Goal: Transaction & Acquisition: Download file/media

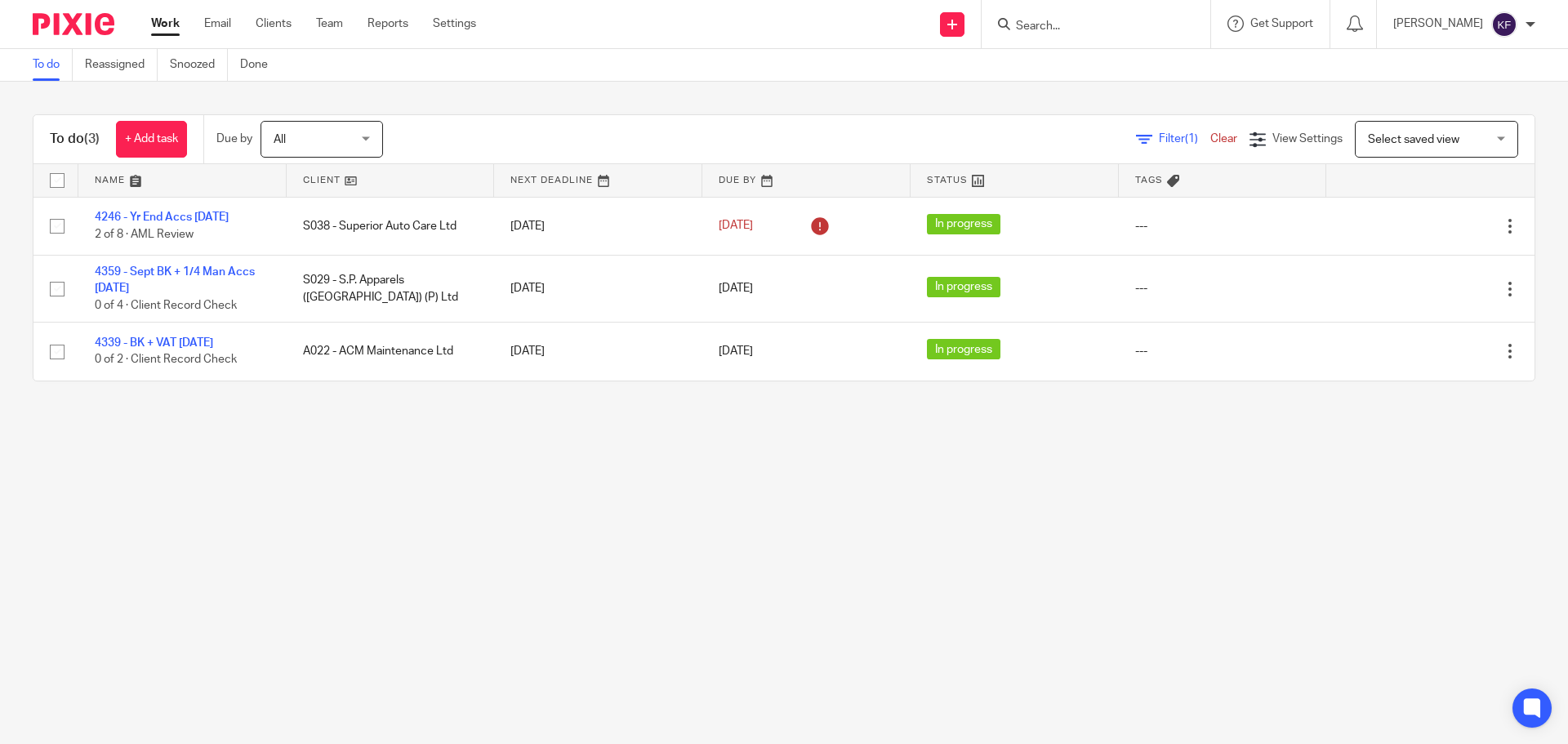
click at [1037, 24] on input "Search" at bounding box center [1088, 26] width 147 height 14
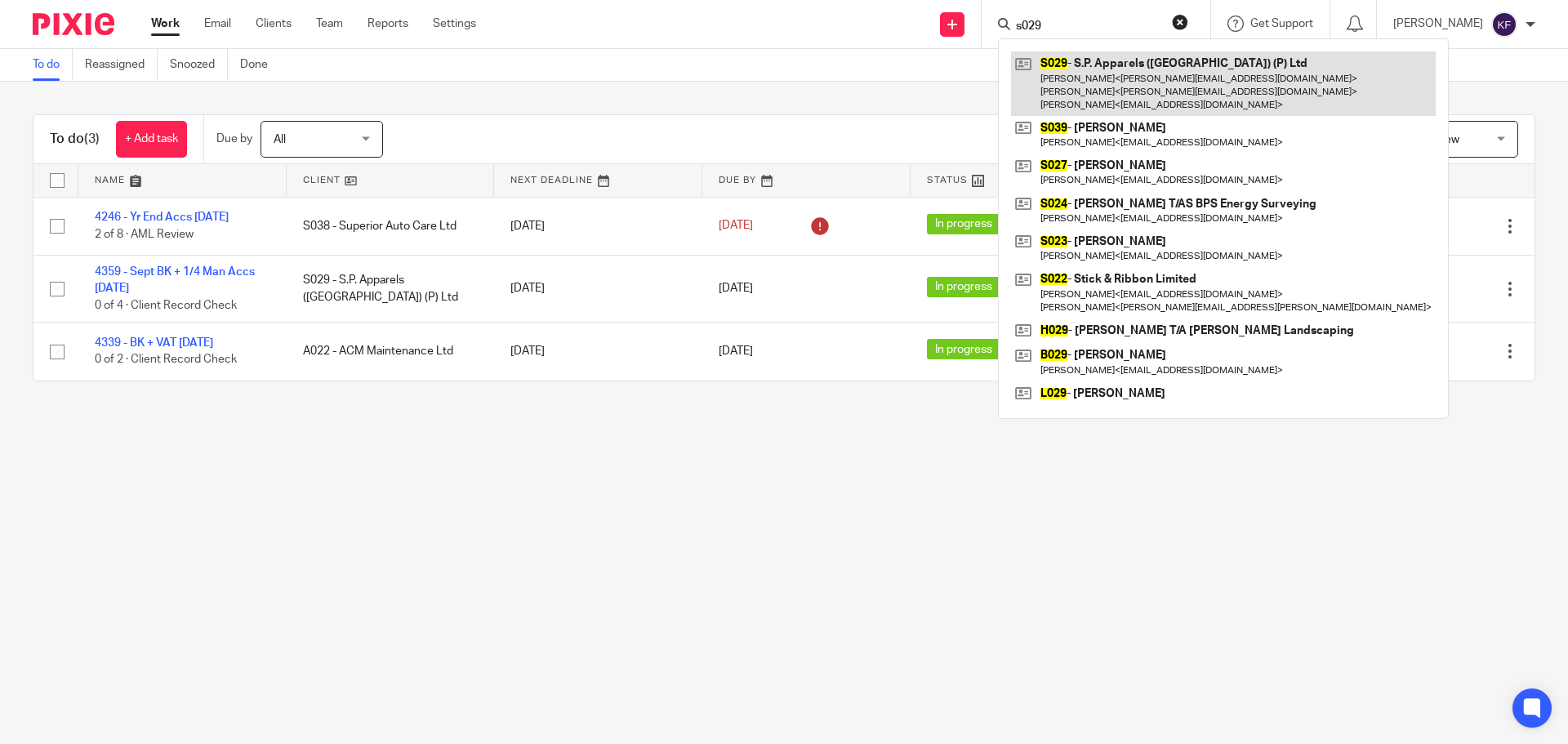
type input "s029"
click at [1159, 68] on link at bounding box center [1224, 83] width 424 height 65
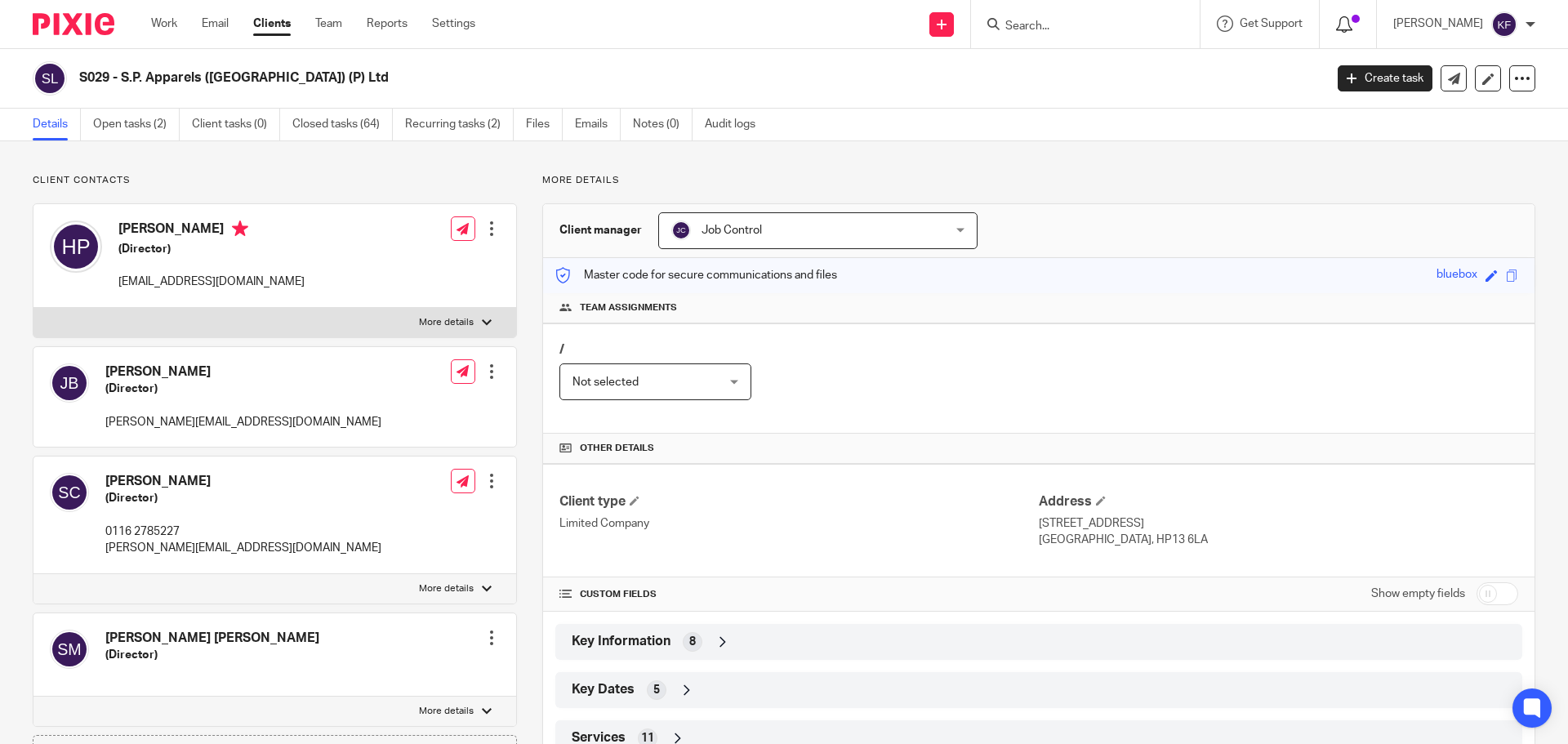
click at [1336, 19] on icon at bounding box center [1344, 24] width 16 height 16
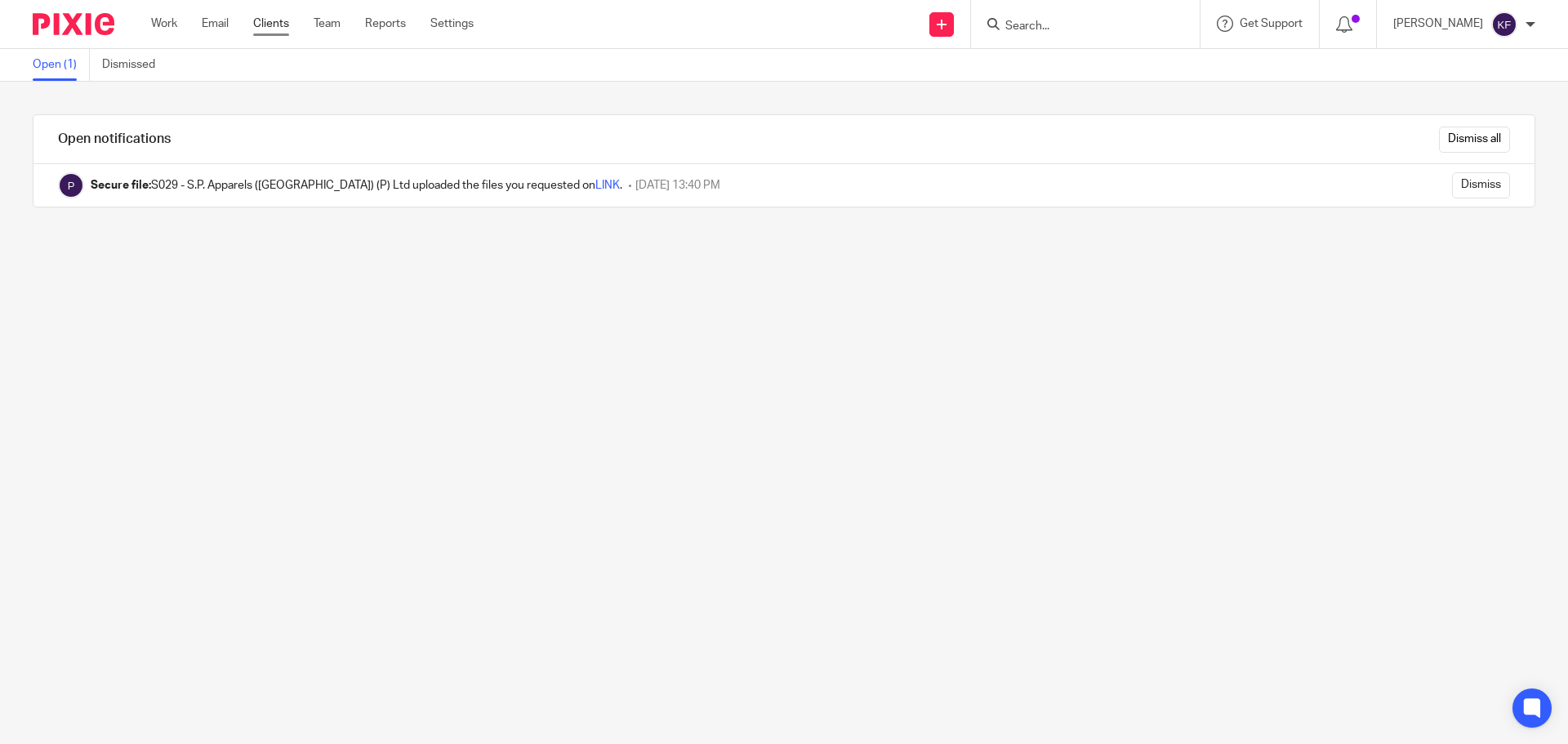
click at [265, 23] on link "Clients" at bounding box center [271, 23] width 36 height 16
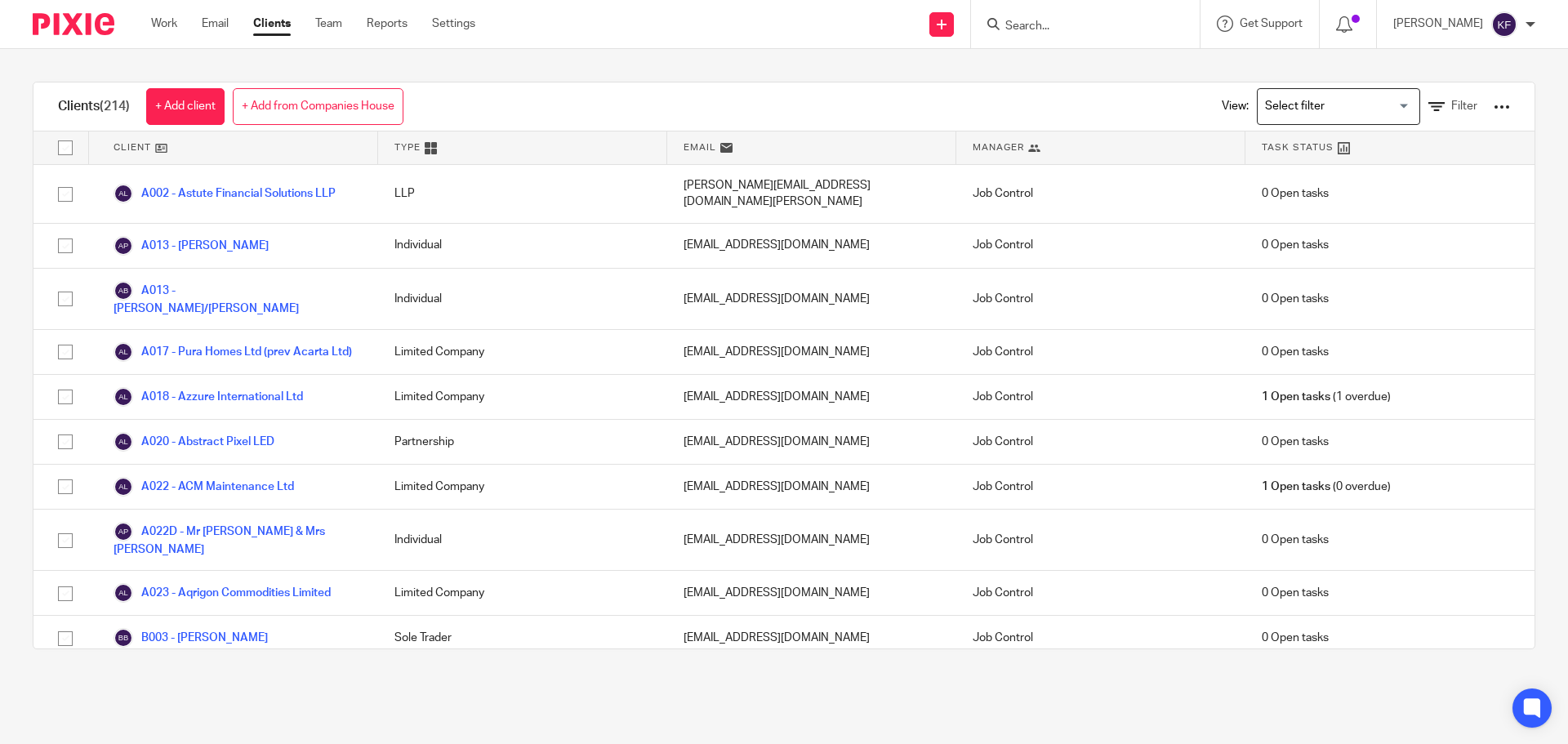
click at [1021, 26] on input "Search" at bounding box center [1077, 26] width 147 height 14
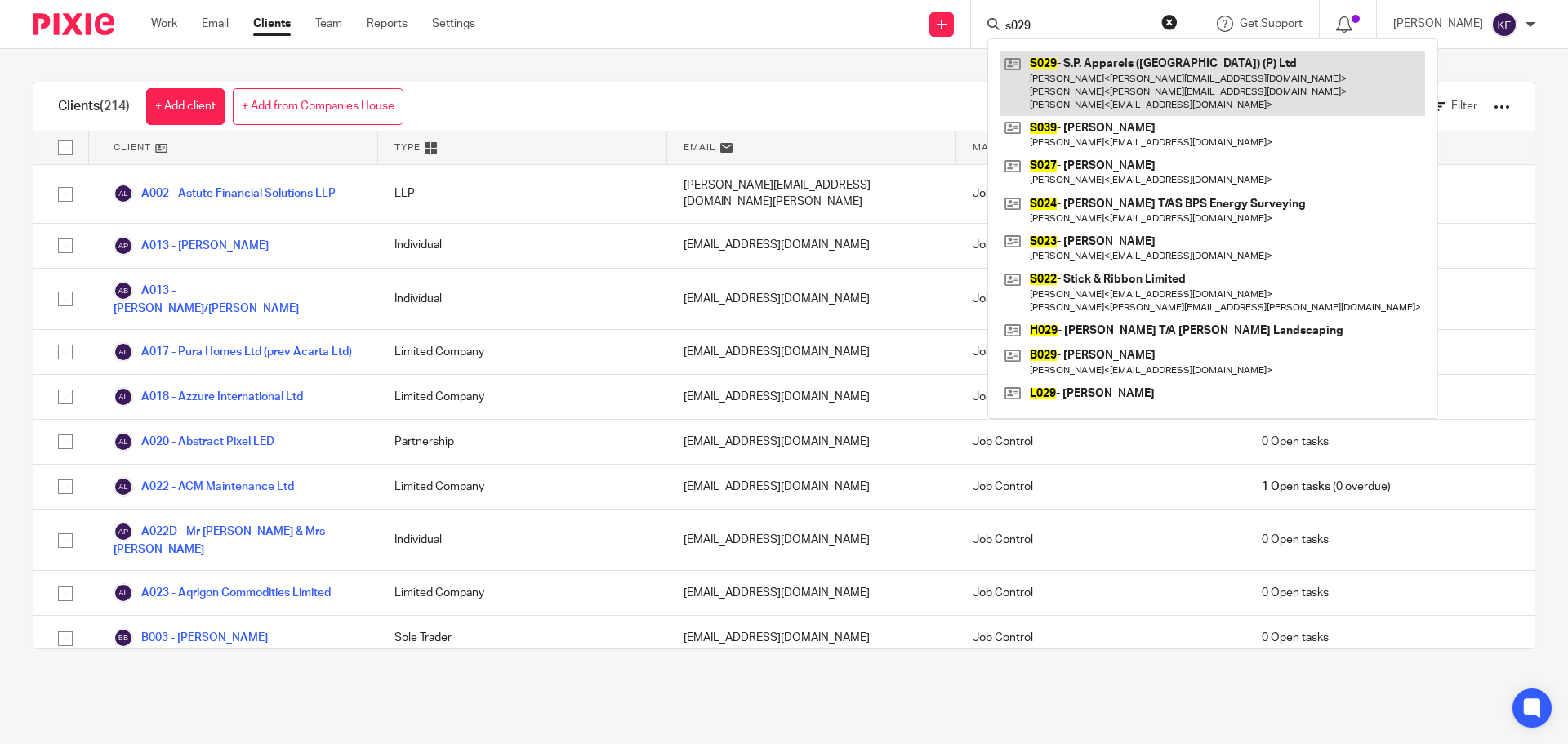
type input "s029"
click at [1189, 82] on link at bounding box center [1213, 83] width 424 height 65
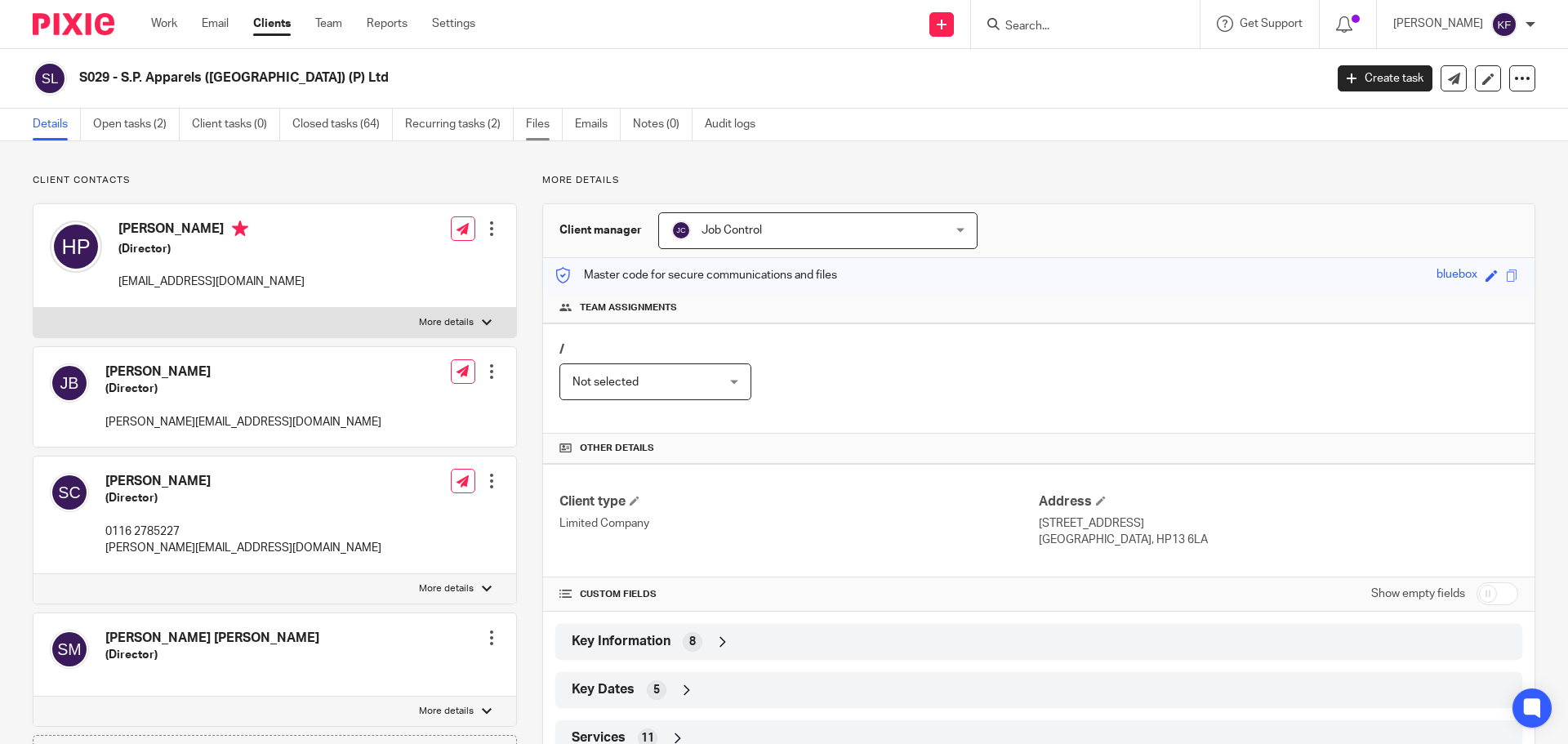
click at [547, 127] on link "Files" at bounding box center [545, 125] width 37 height 32
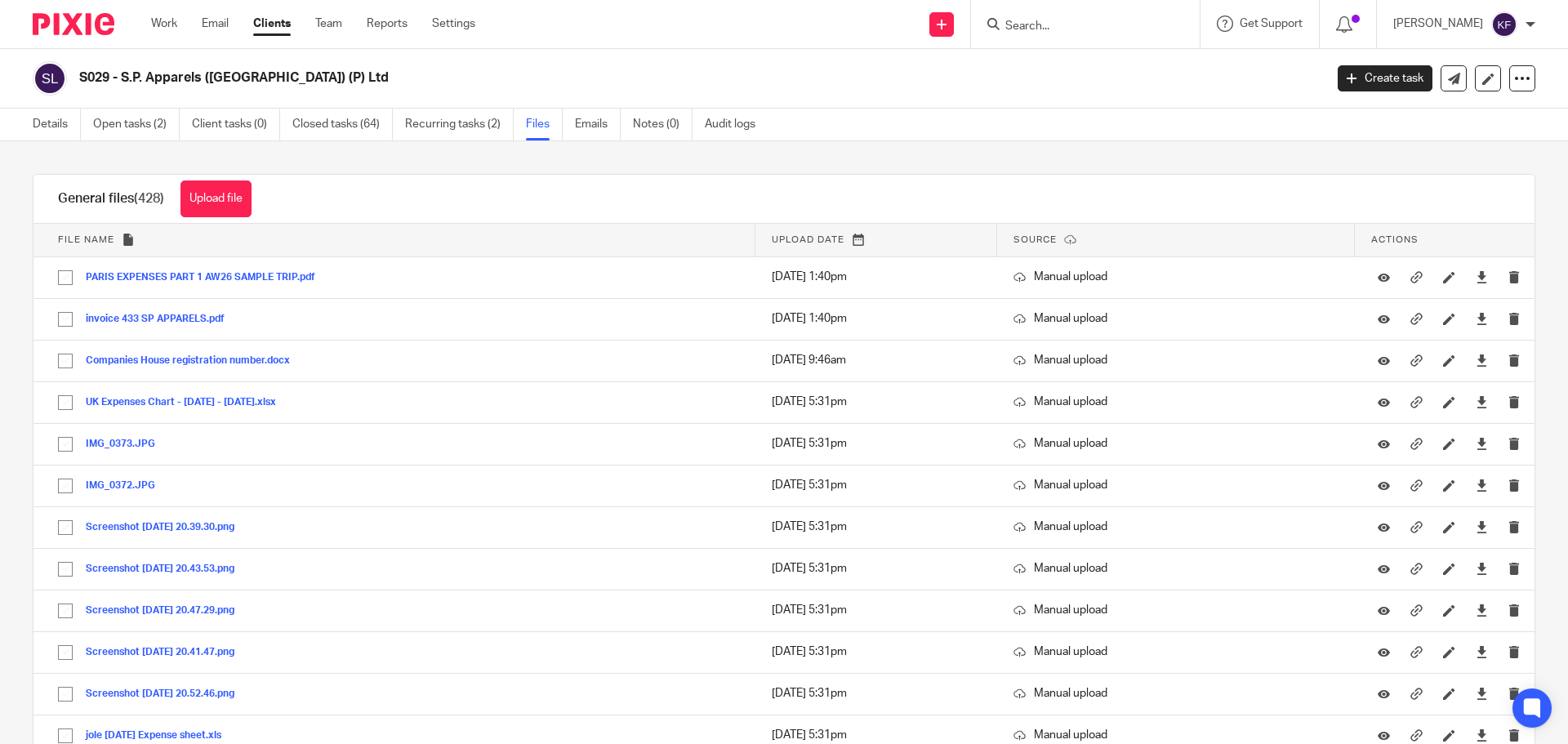
click at [232, 27] on ul "Work Email Clients Team Reports Settings" at bounding box center [325, 23] width 349 height 16
click at [221, 26] on link "Email" at bounding box center [216, 23] width 27 height 16
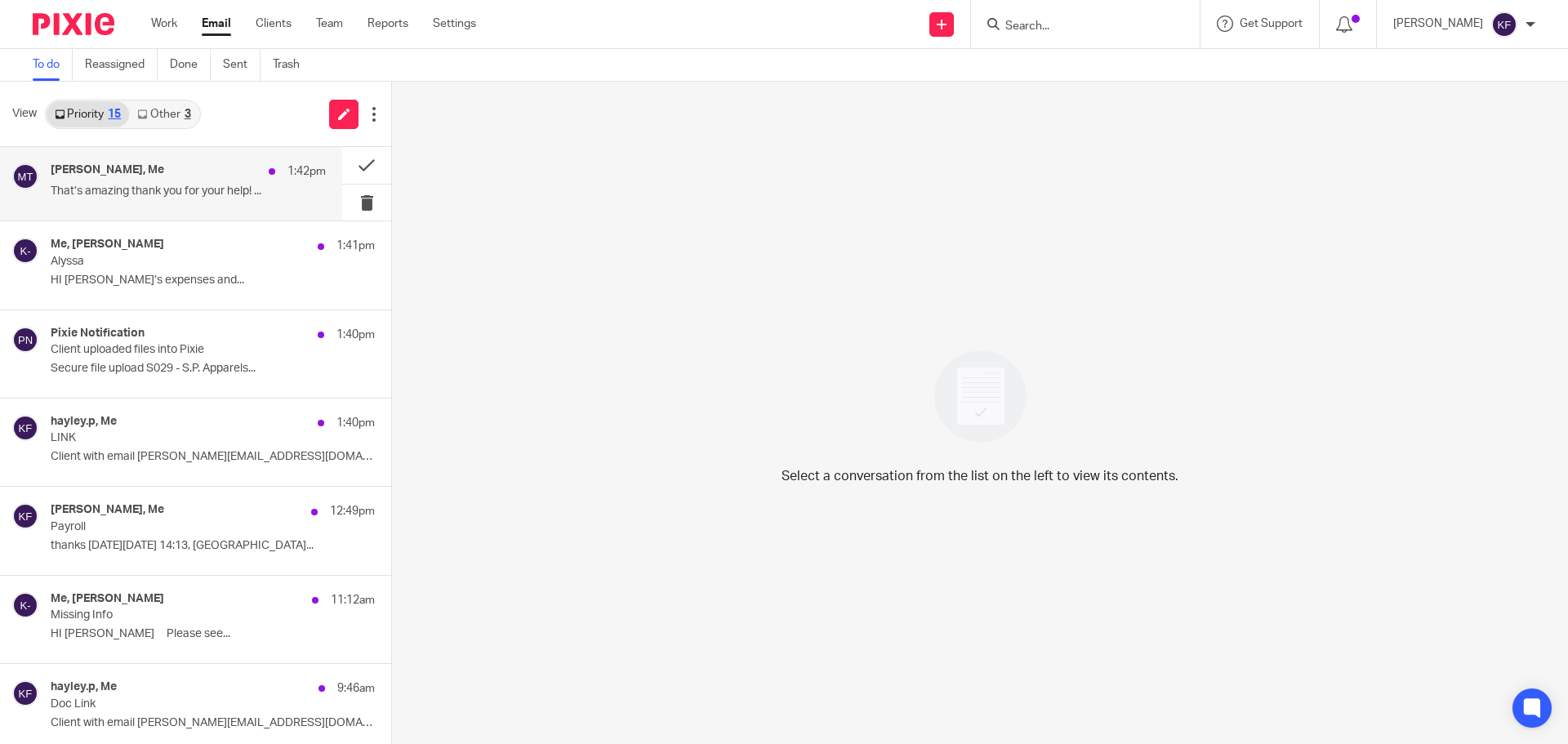
click at [195, 204] on div "[PERSON_NAME], Me 1:42pm That’s amazing thank you for your help! ..." at bounding box center [188, 183] width 275 height 40
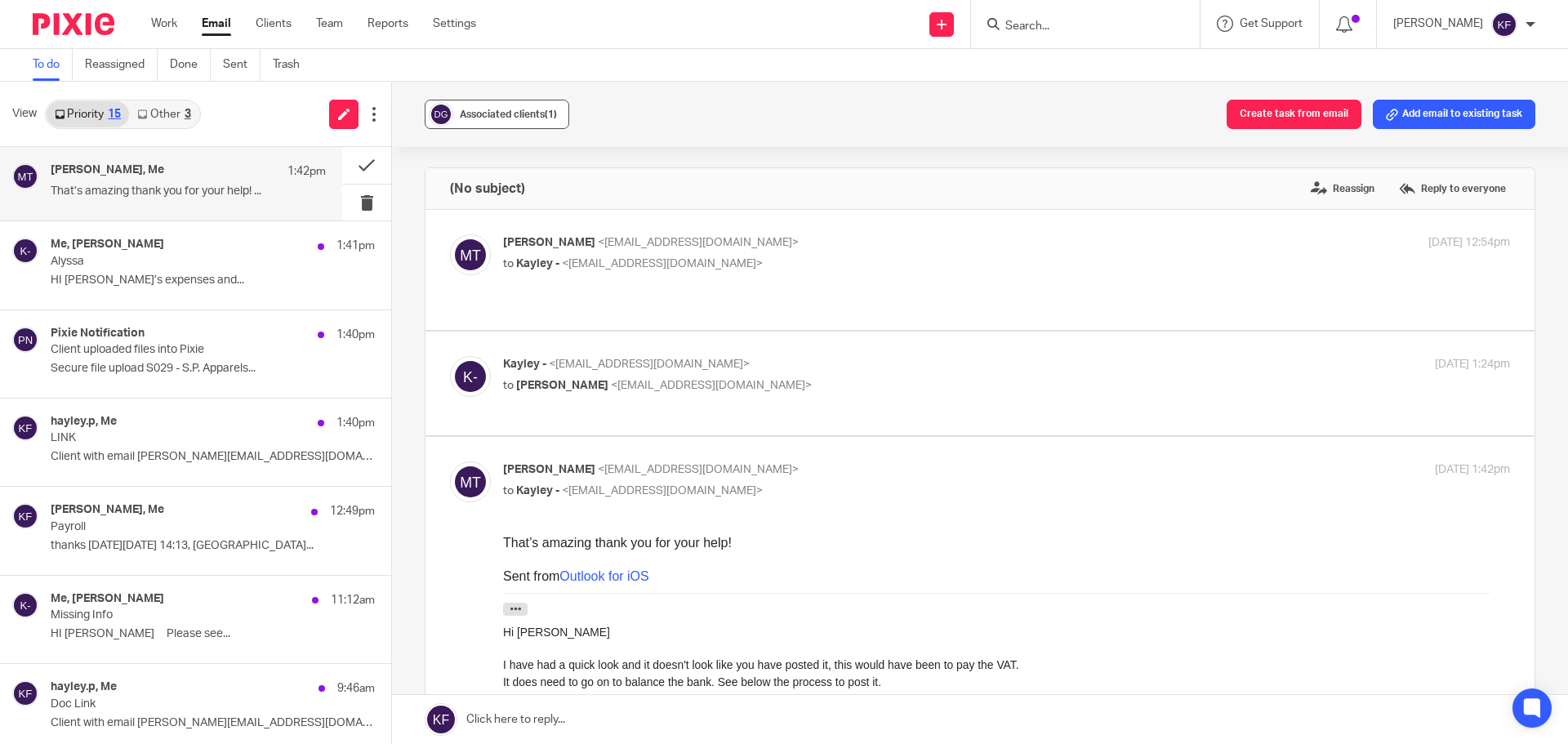
click at [512, 107] on div "Associated clients (1)" at bounding box center [508, 114] width 97 height 16
click at [355, 170] on button at bounding box center [366, 166] width 49 height 37
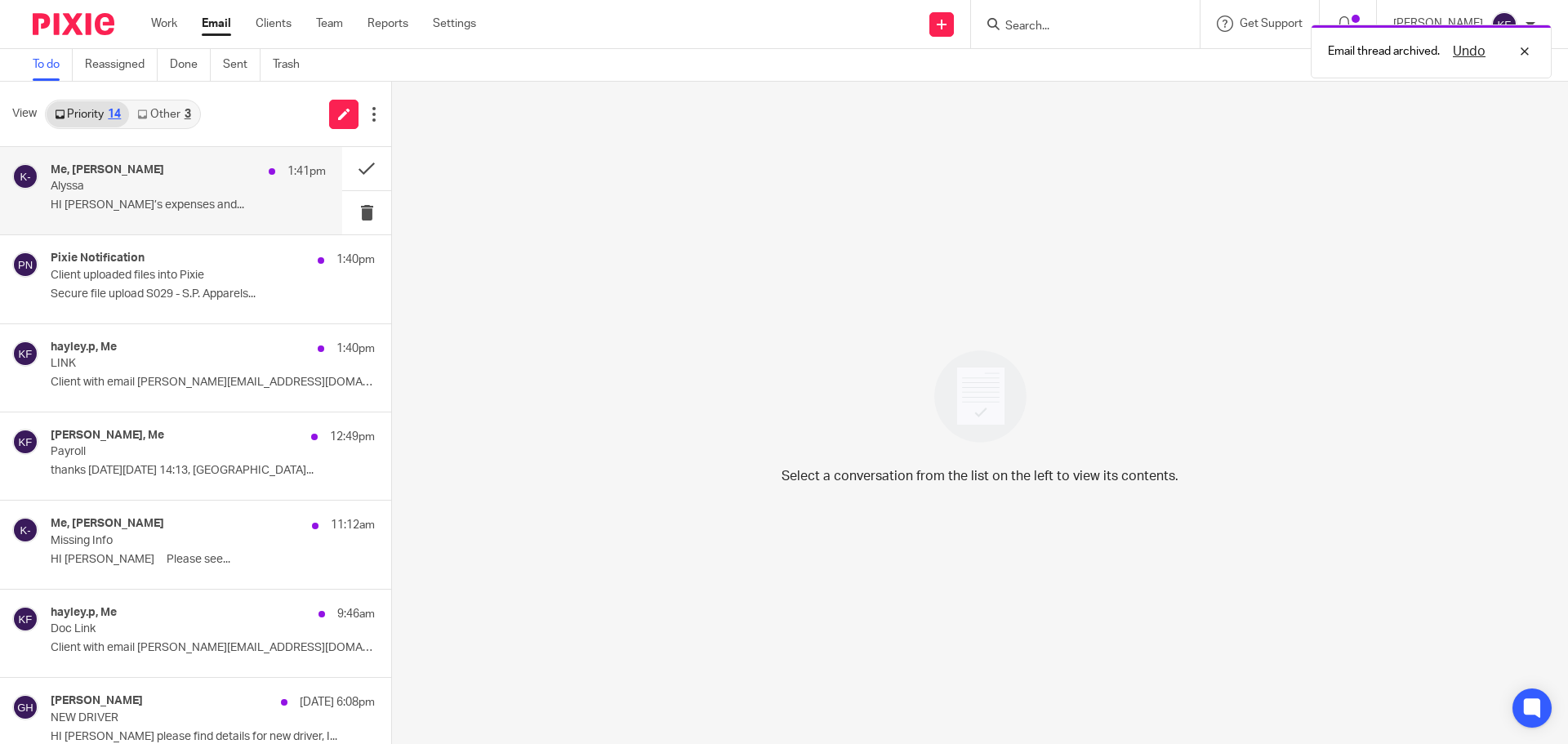
click at [230, 182] on p "Alyssa" at bounding box center [161, 186] width 221 height 13
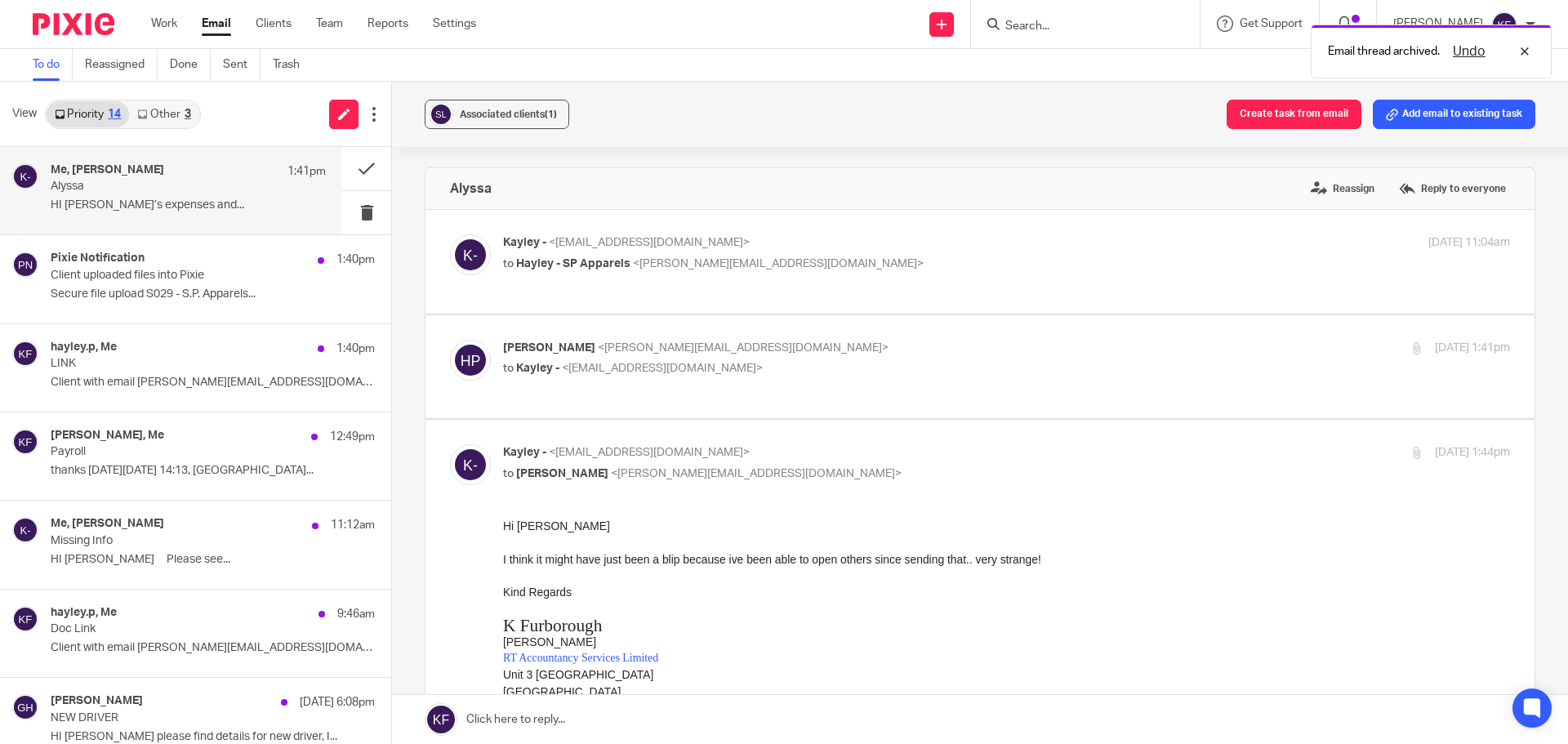
click at [1340, 14] on div at bounding box center [1348, 23] width 24 height 18
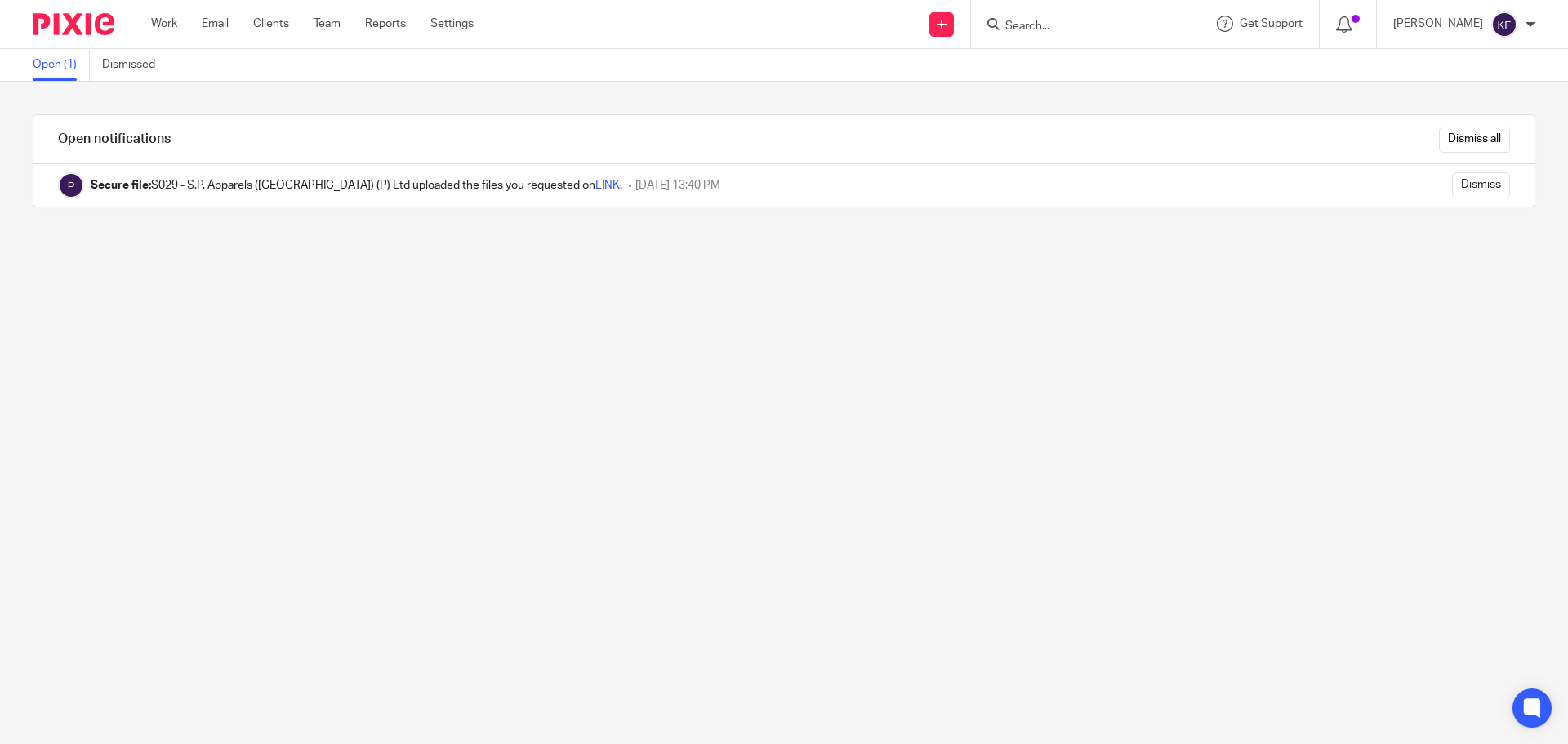
click at [1028, 22] on input "Search" at bounding box center [1077, 26] width 147 height 14
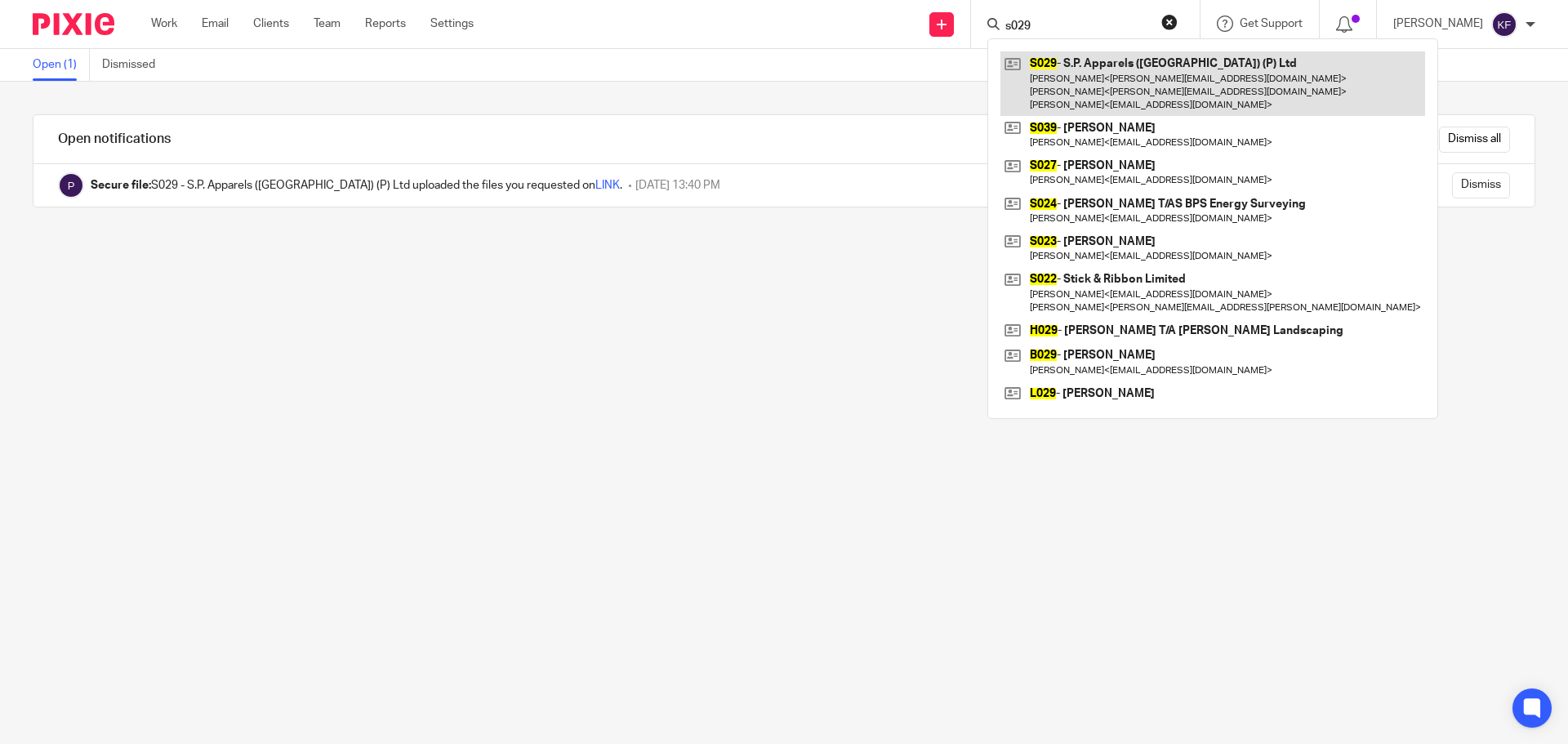
type input "s029"
click at [1129, 98] on link at bounding box center [1213, 83] width 424 height 65
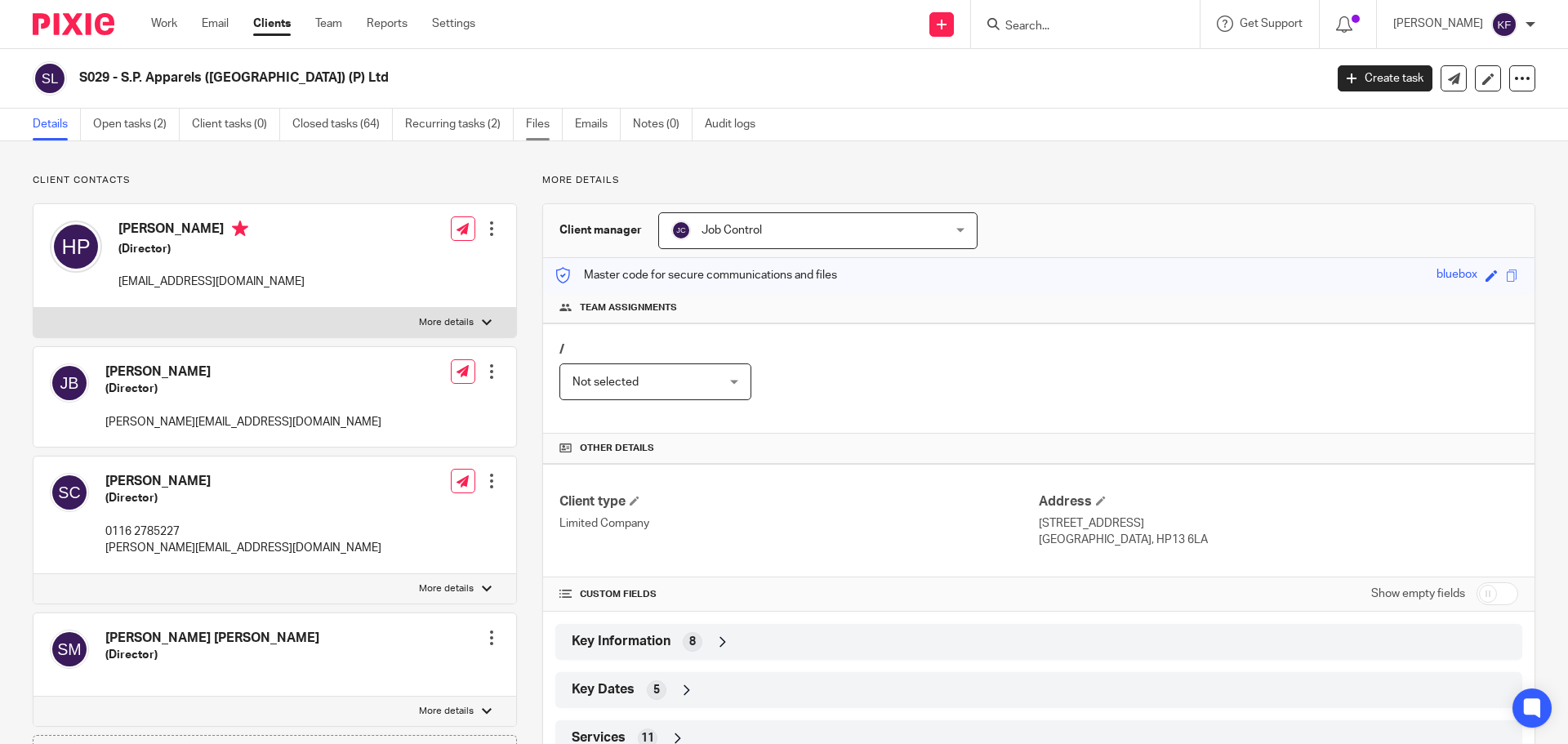
click at [533, 123] on link "Files" at bounding box center [545, 125] width 37 height 32
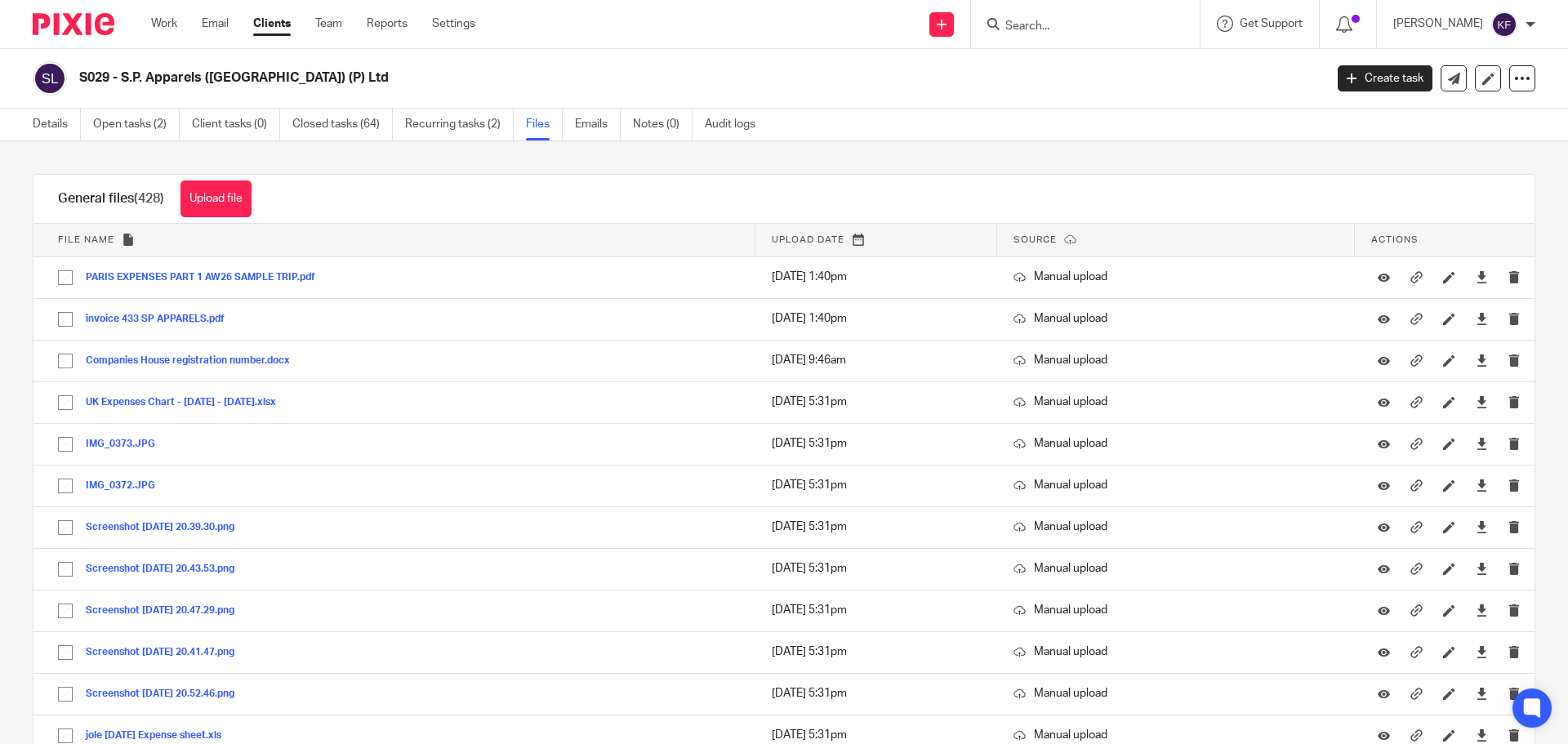
drag, startPoint x: 0, startPoint y: 0, endPoint x: 959, endPoint y: 81, distance: 962.4
click at [964, 77] on h2 "S029 - S.P. Apparels ([GEOGRAPHIC_DATA]) (P) Ltd" at bounding box center [573, 77] width 988 height 17
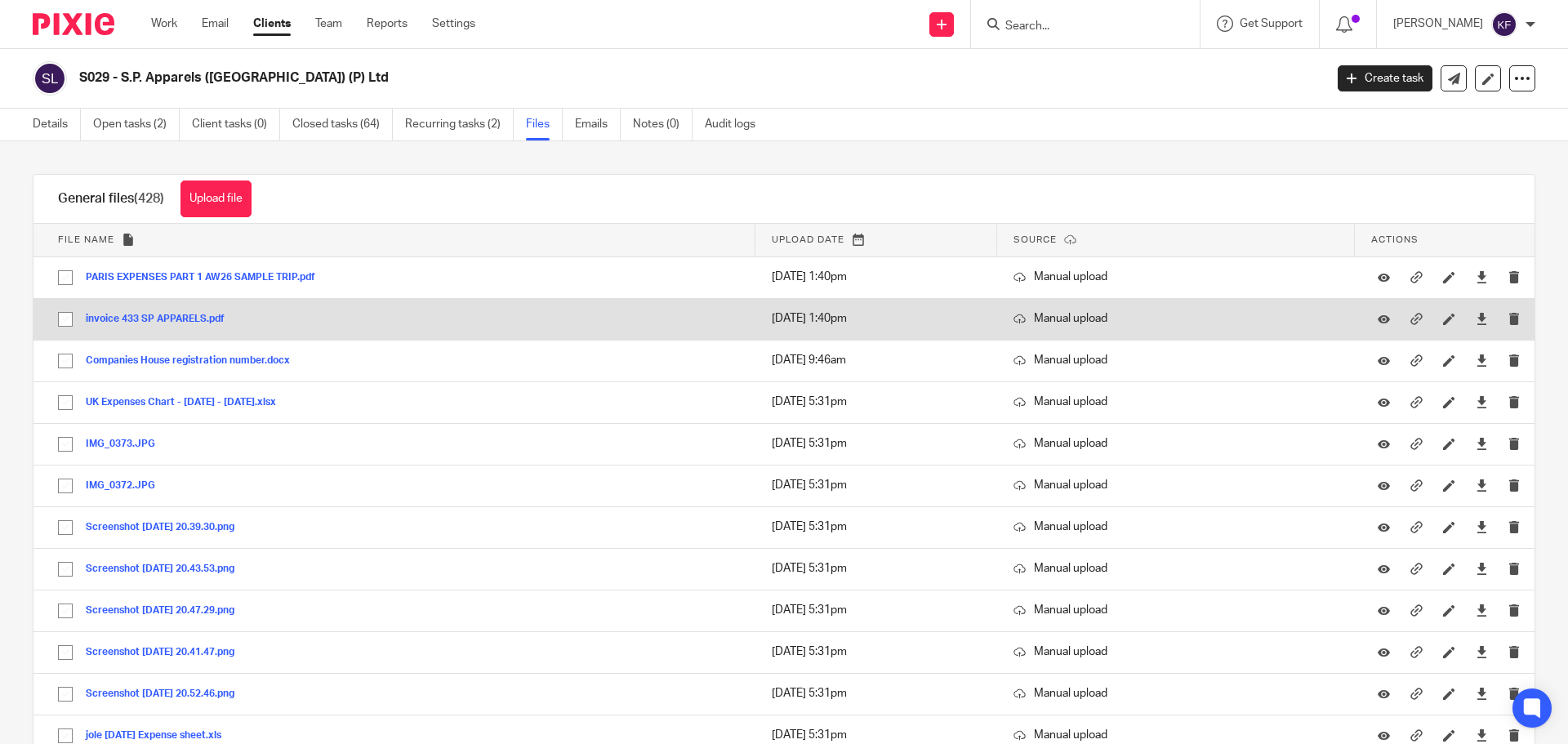
click at [70, 320] on input "checkbox" at bounding box center [65, 319] width 31 height 31
checkbox input "true"
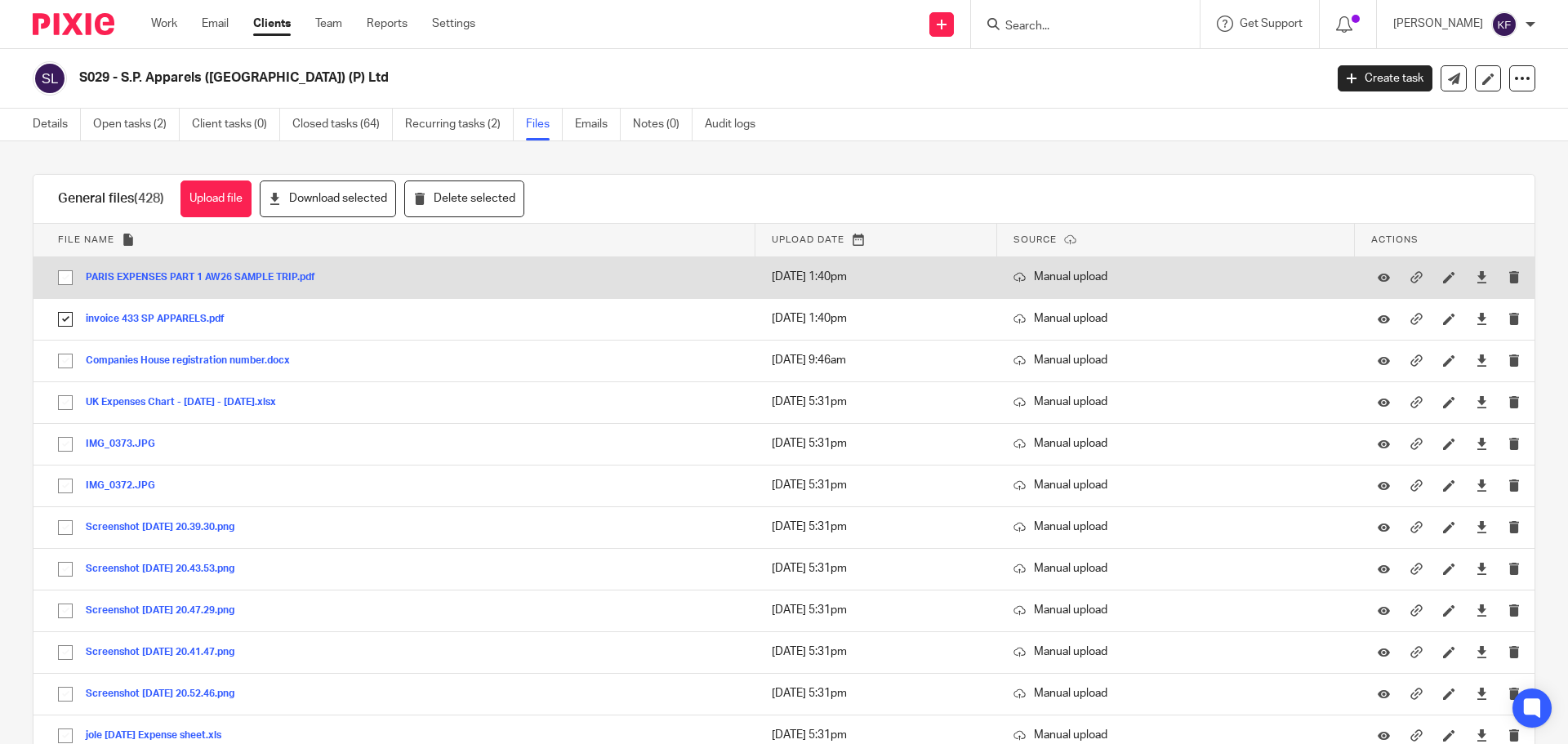
click at [67, 278] on input "checkbox" at bounding box center [65, 277] width 31 height 31
checkbox input "true"
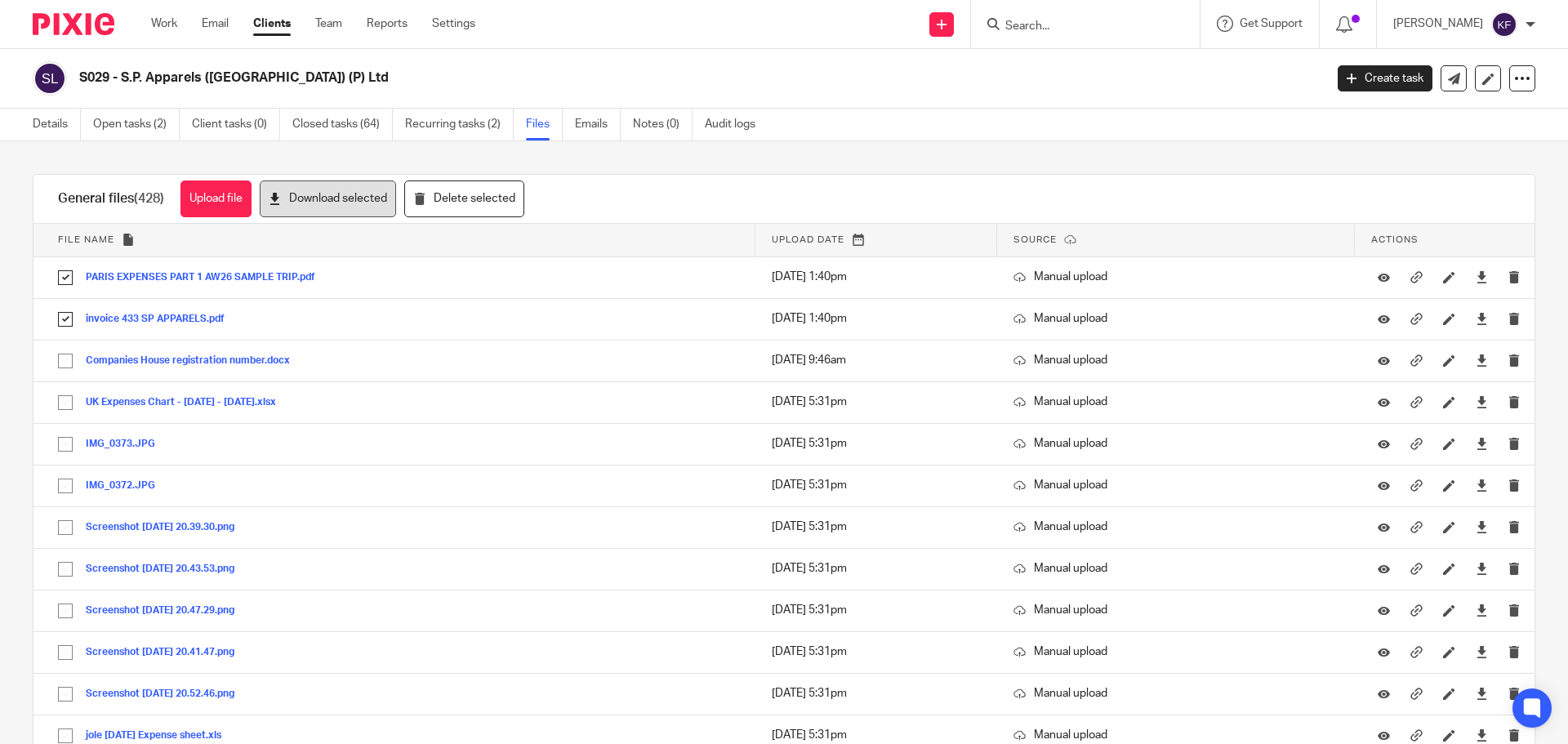
click at [352, 195] on button "Download selected" at bounding box center [328, 199] width 136 height 37
click at [68, 23] on img at bounding box center [73, 24] width 82 height 22
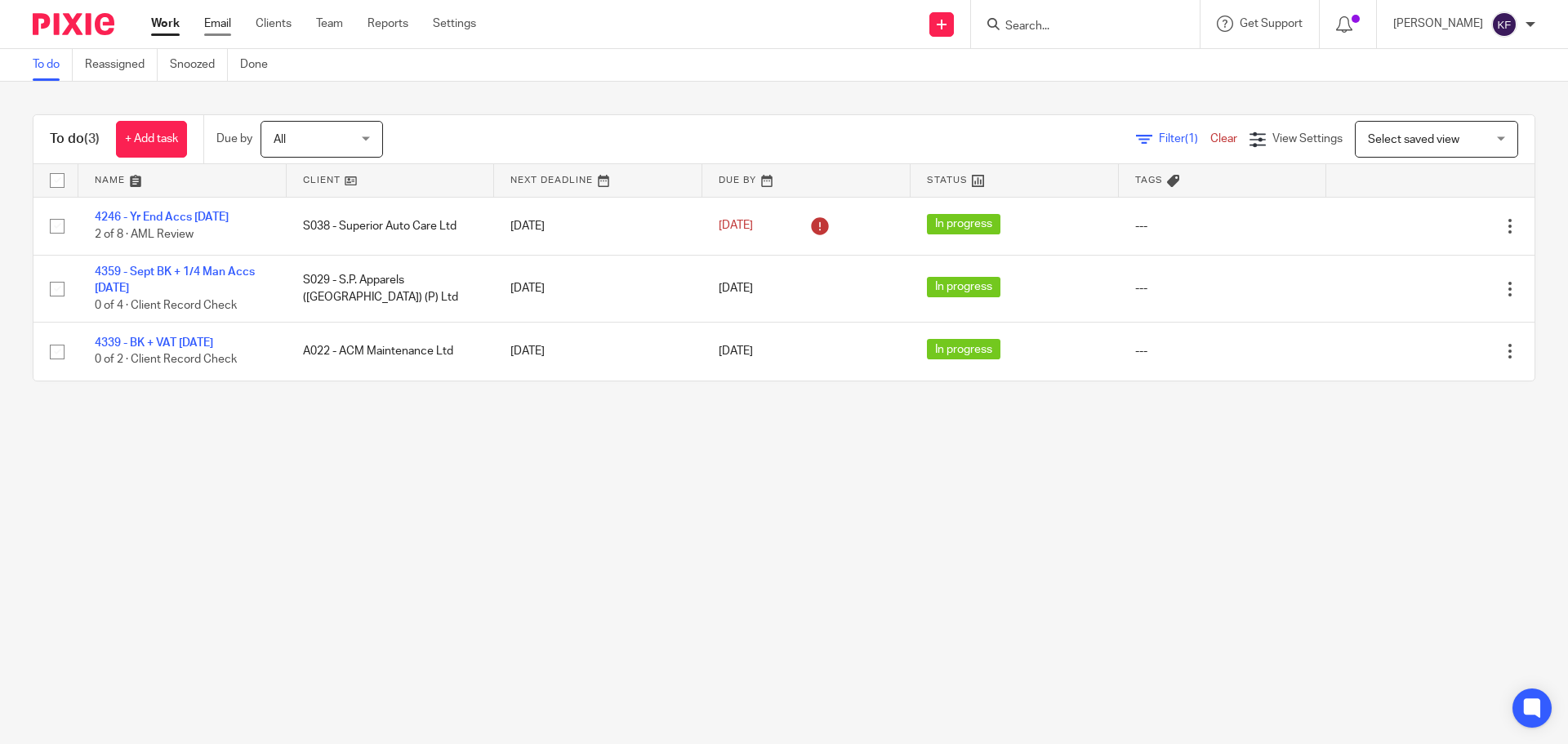
click at [211, 29] on link "Email" at bounding box center [217, 23] width 27 height 16
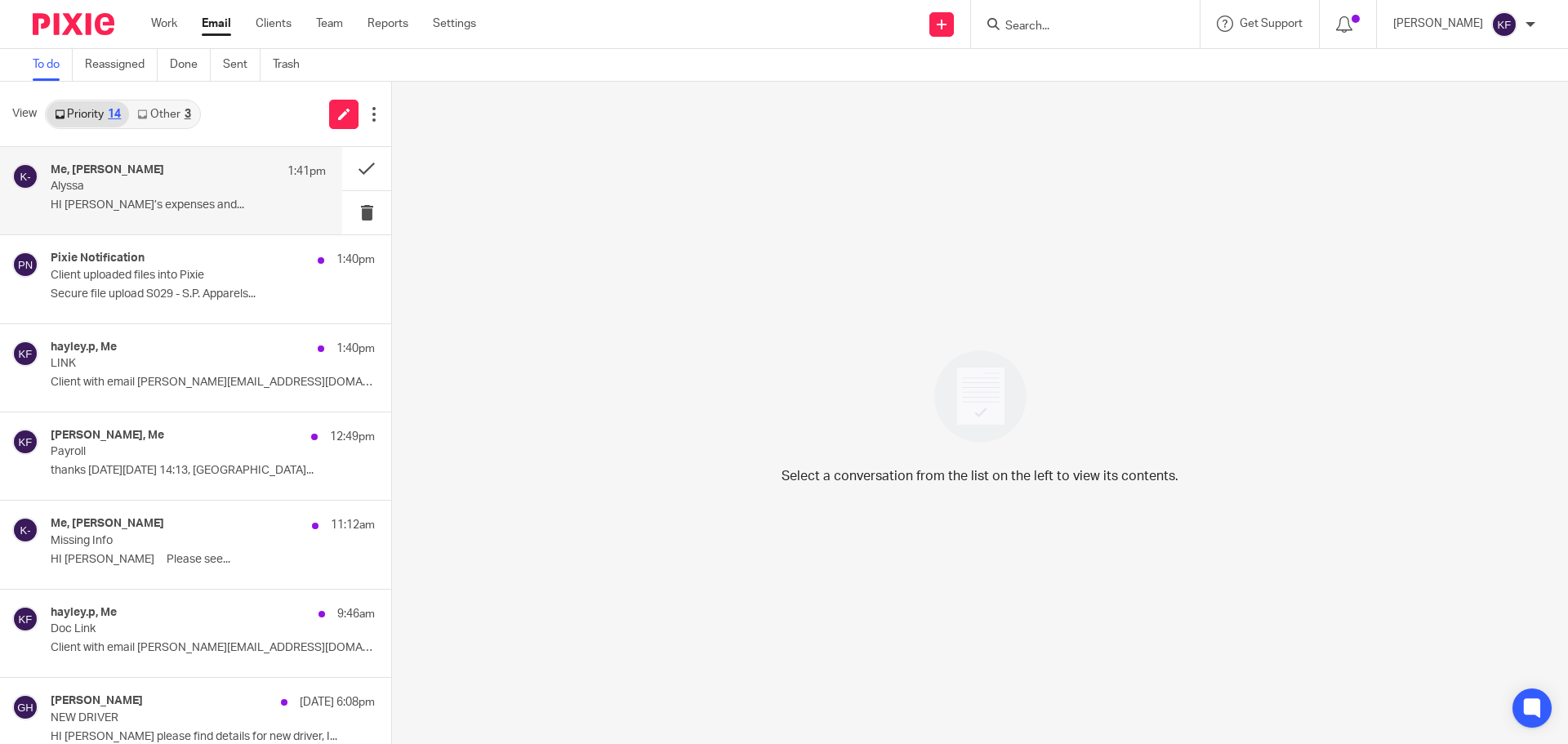
click at [197, 211] on p "HI [PERSON_NAME]’s expenses and..." at bounding box center [188, 205] width 275 height 13
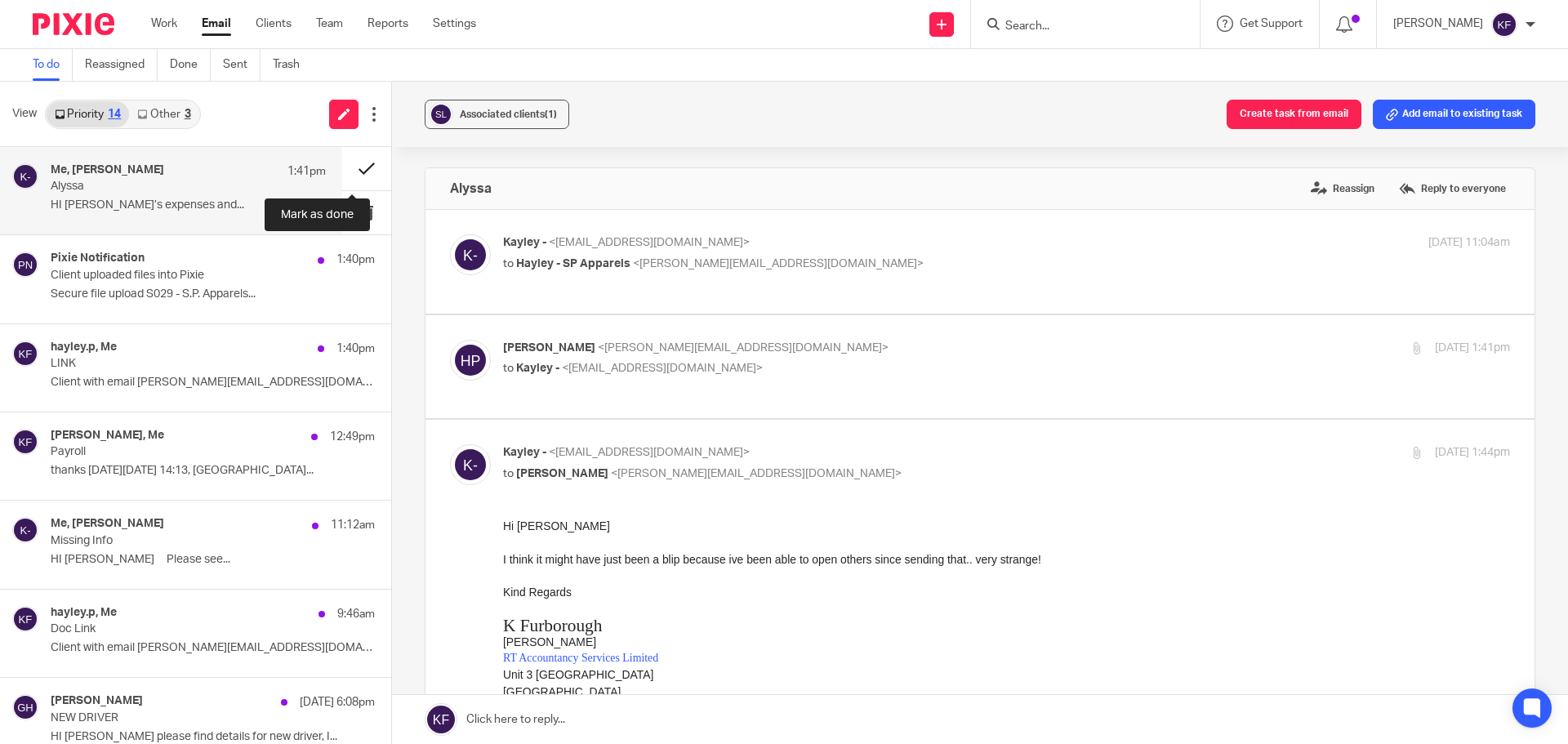
click at [356, 171] on button at bounding box center [366, 168] width 49 height 43
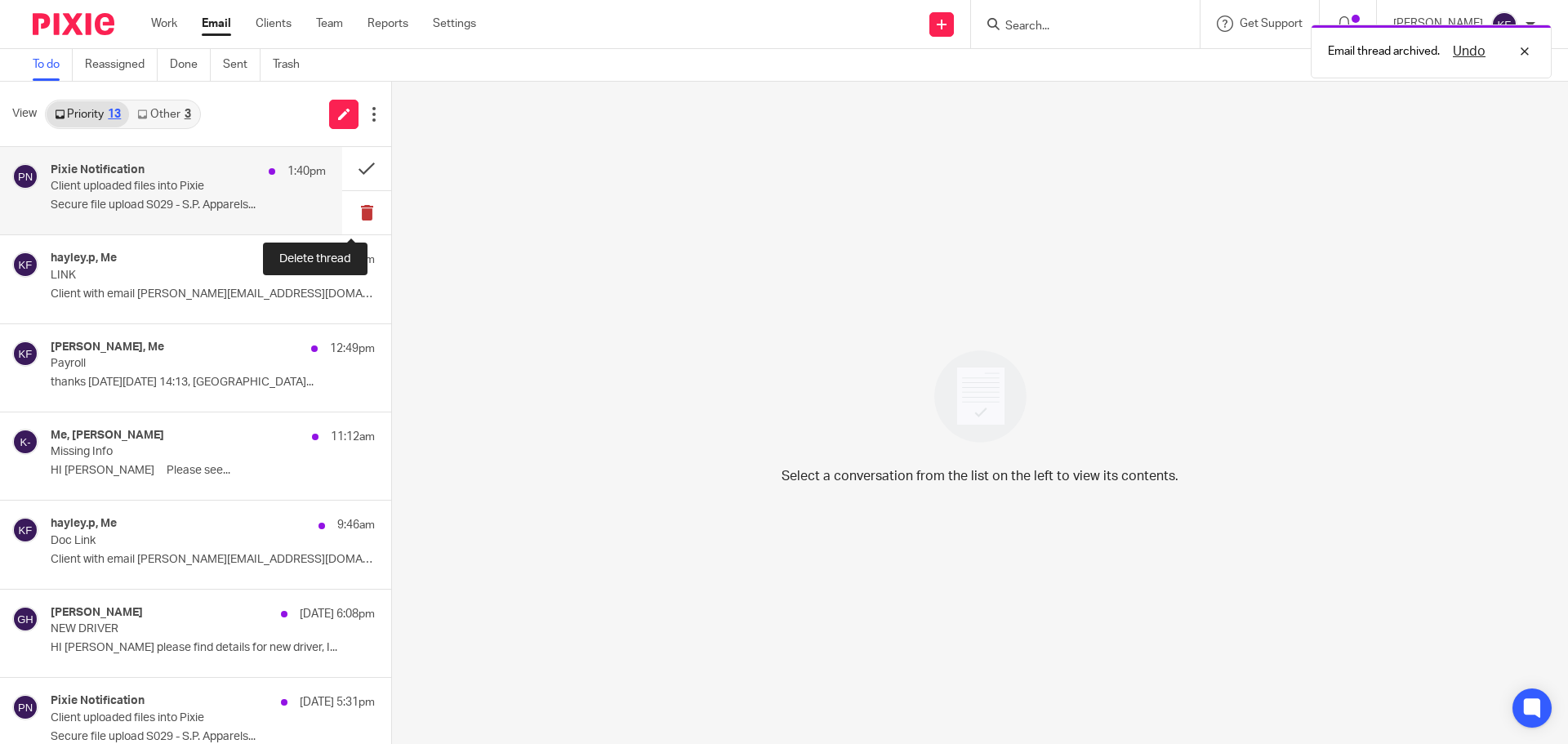
click at [357, 211] on button at bounding box center [366, 212] width 49 height 43
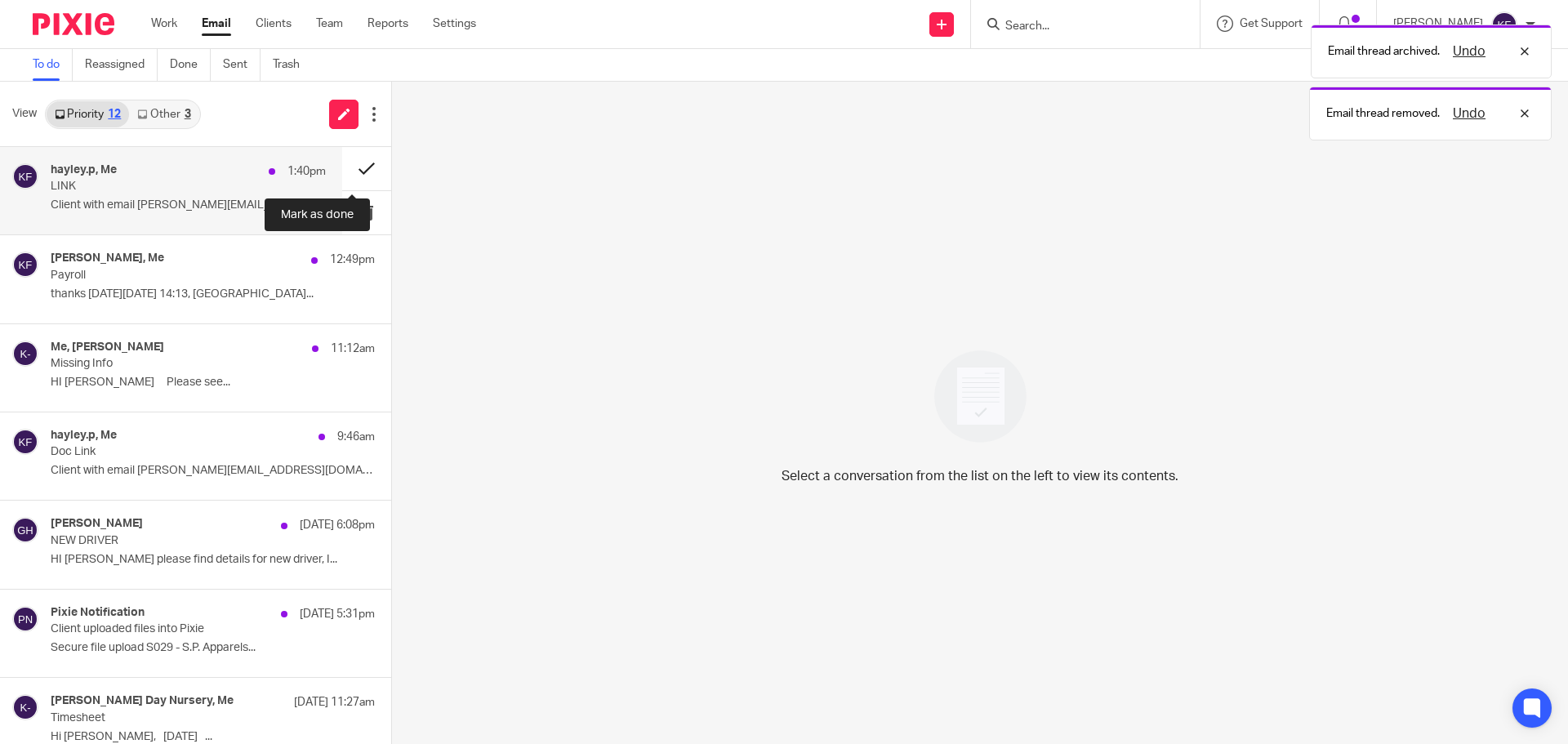
click at [351, 172] on button at bounding box center [366, 168] width 49 height 43
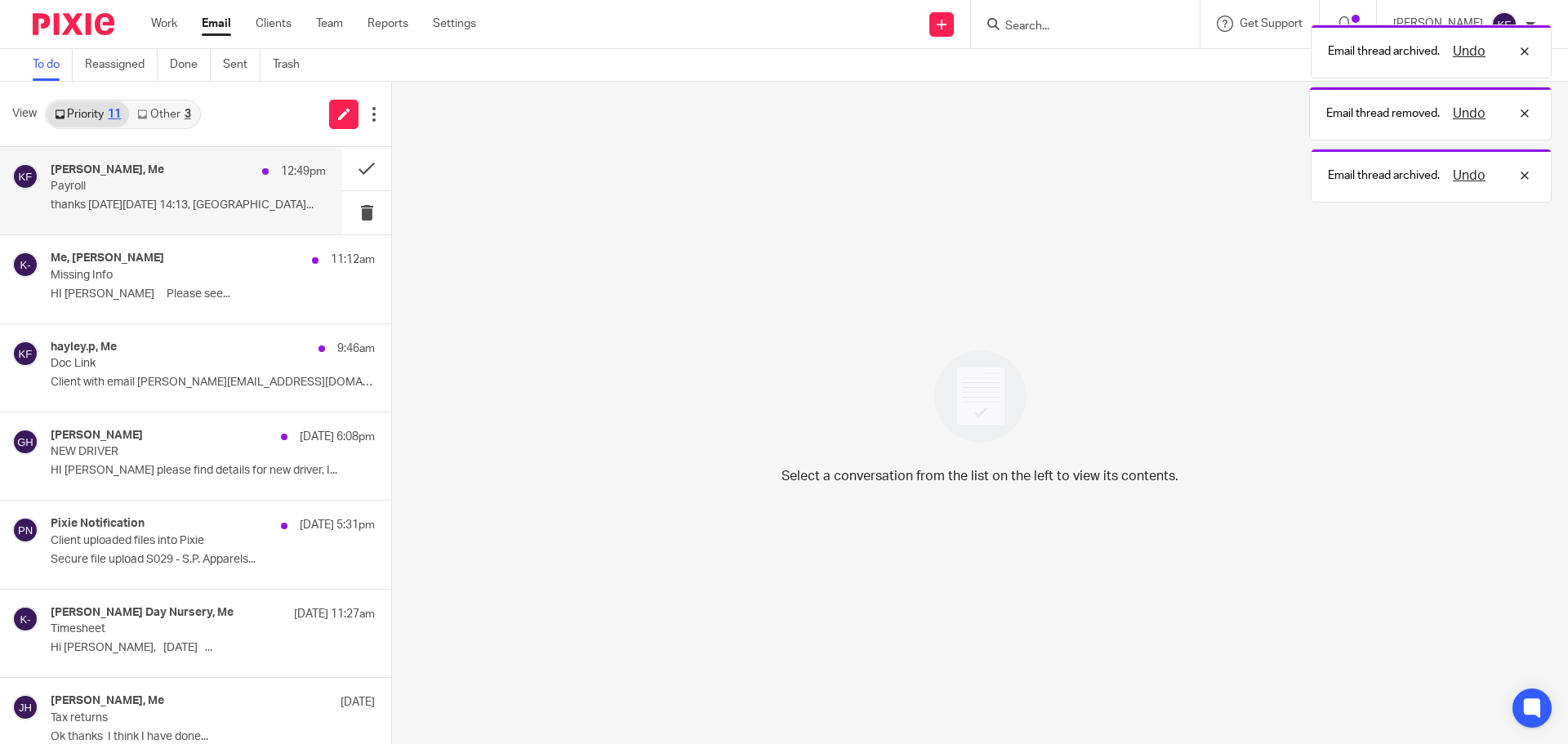
click at [218, 173] on div "[PERSON_NAME], Me 12:49pm" at bounding box center [188, 171] width 275 height 16
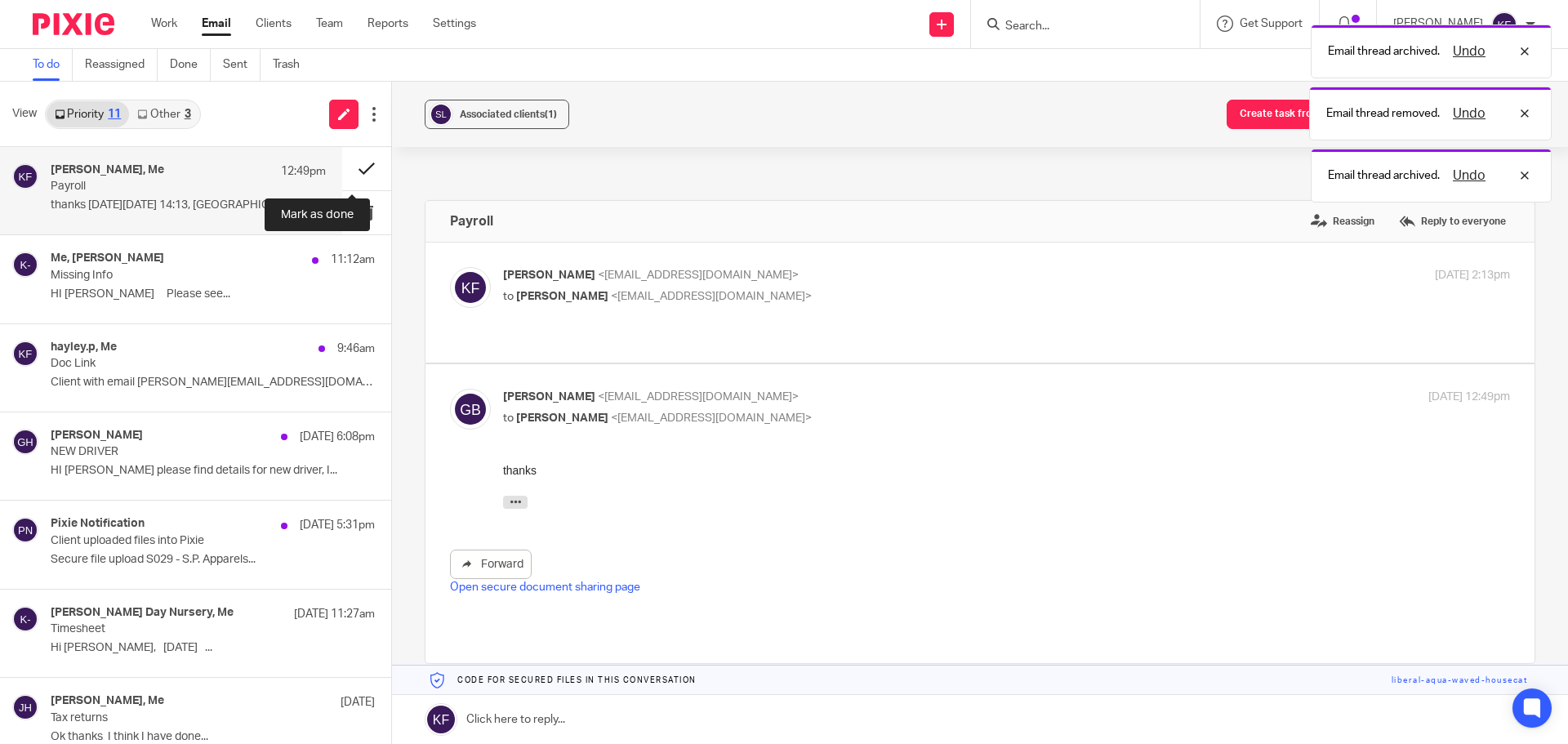
click at [364, 168] on button at bounding box center [366, 168] width 49 height 43
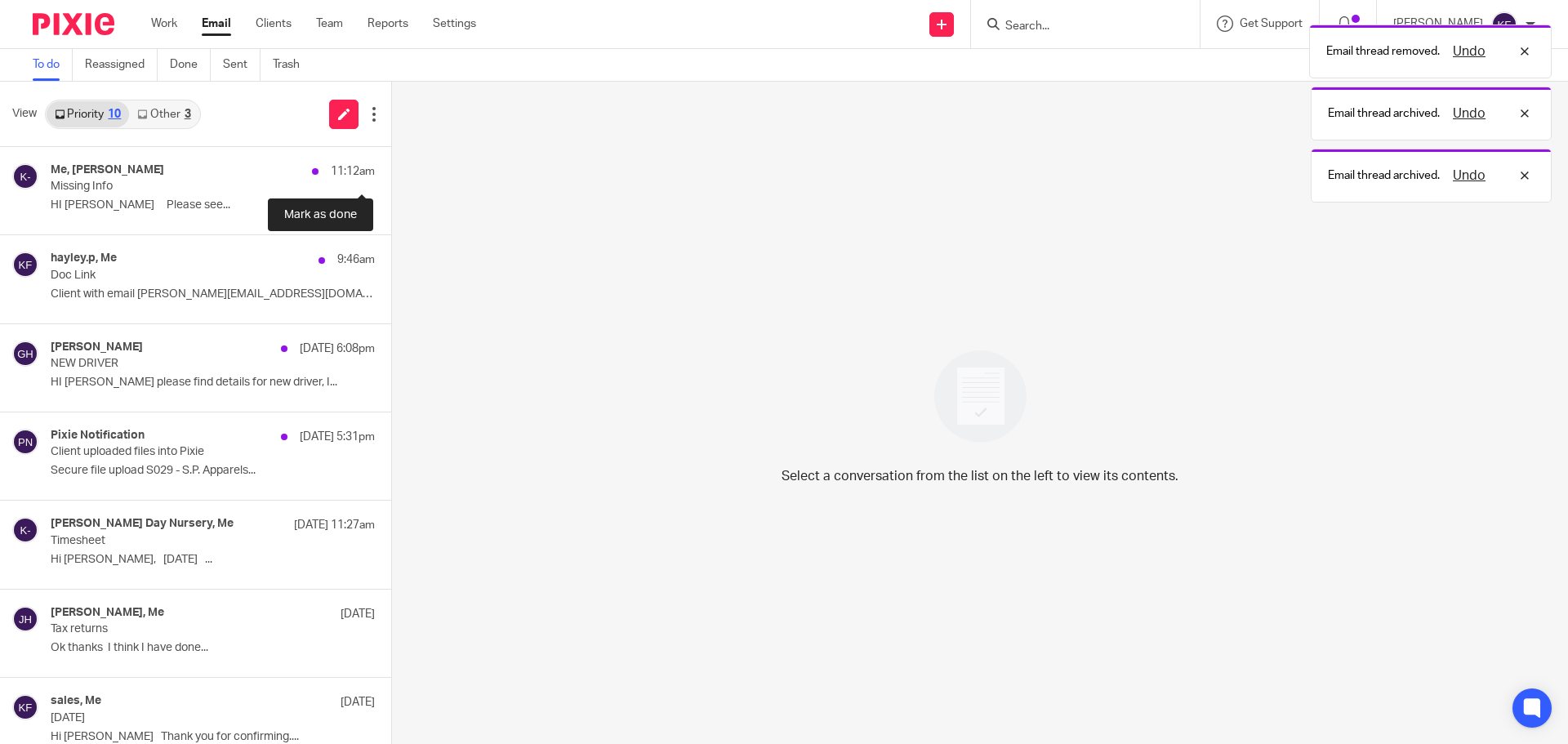
click at [392, 168] on button at bounding box center [398, 168] width 13 height 43
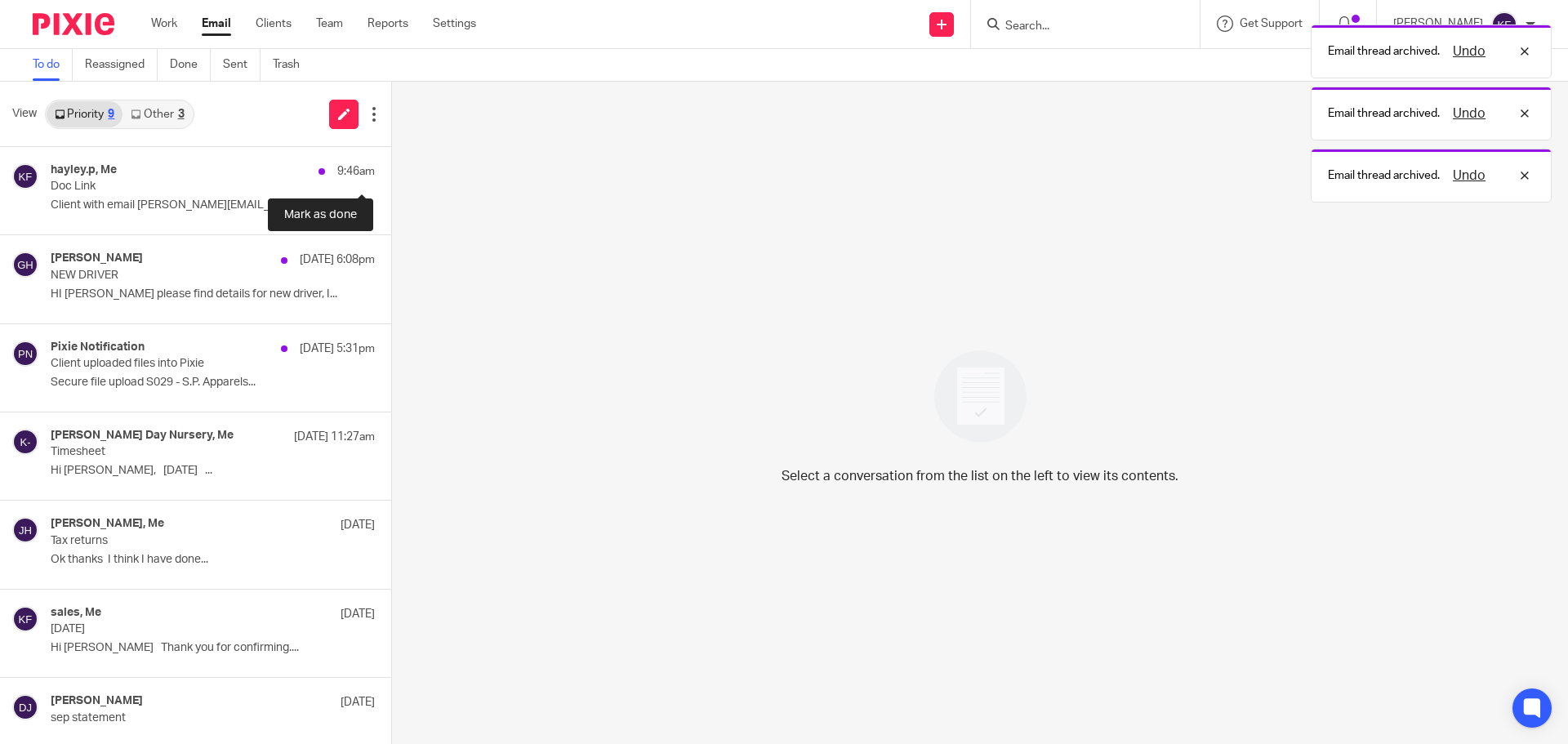
click at [392, 168] on button at bounding box center [398, 168] width 13 height 43
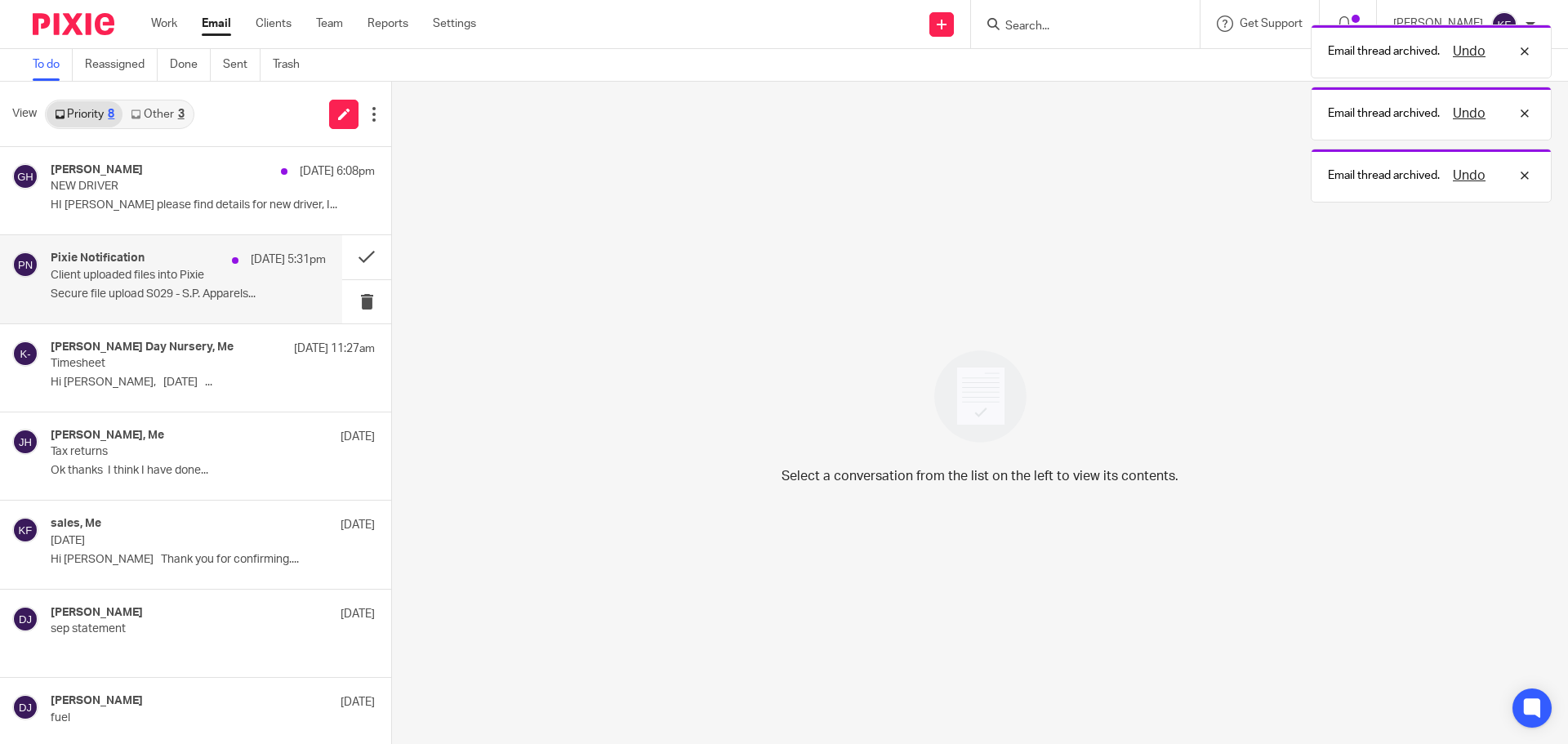
click at [264, 274] on div "Pixie Notification 13 Oct 5:31pm Client uploaded files into Pixie Secure file u…" at bounding box center [188, 279] width 275 height 55
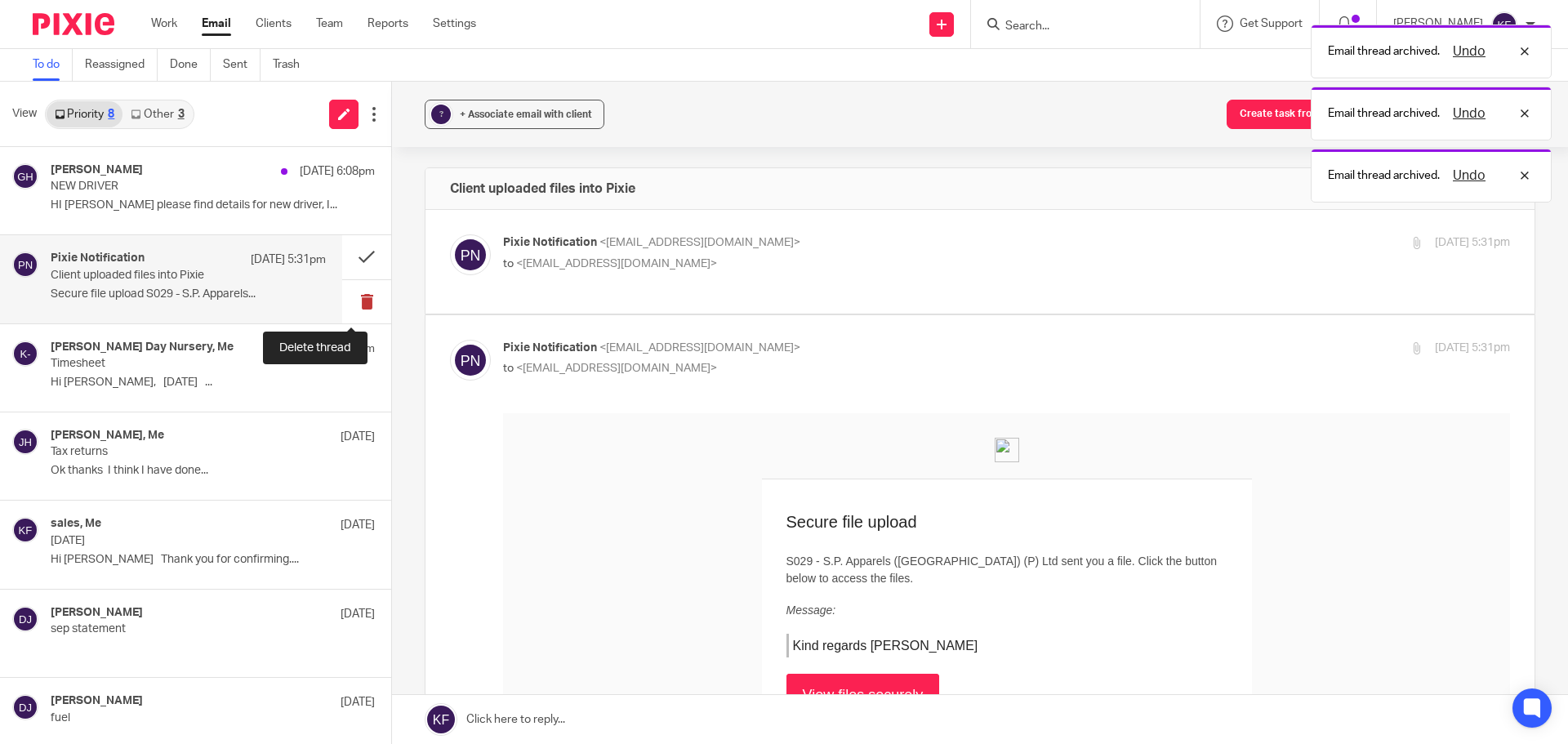
click at [360, 307] on button at bounding box center [366, 301] width 49 height 43
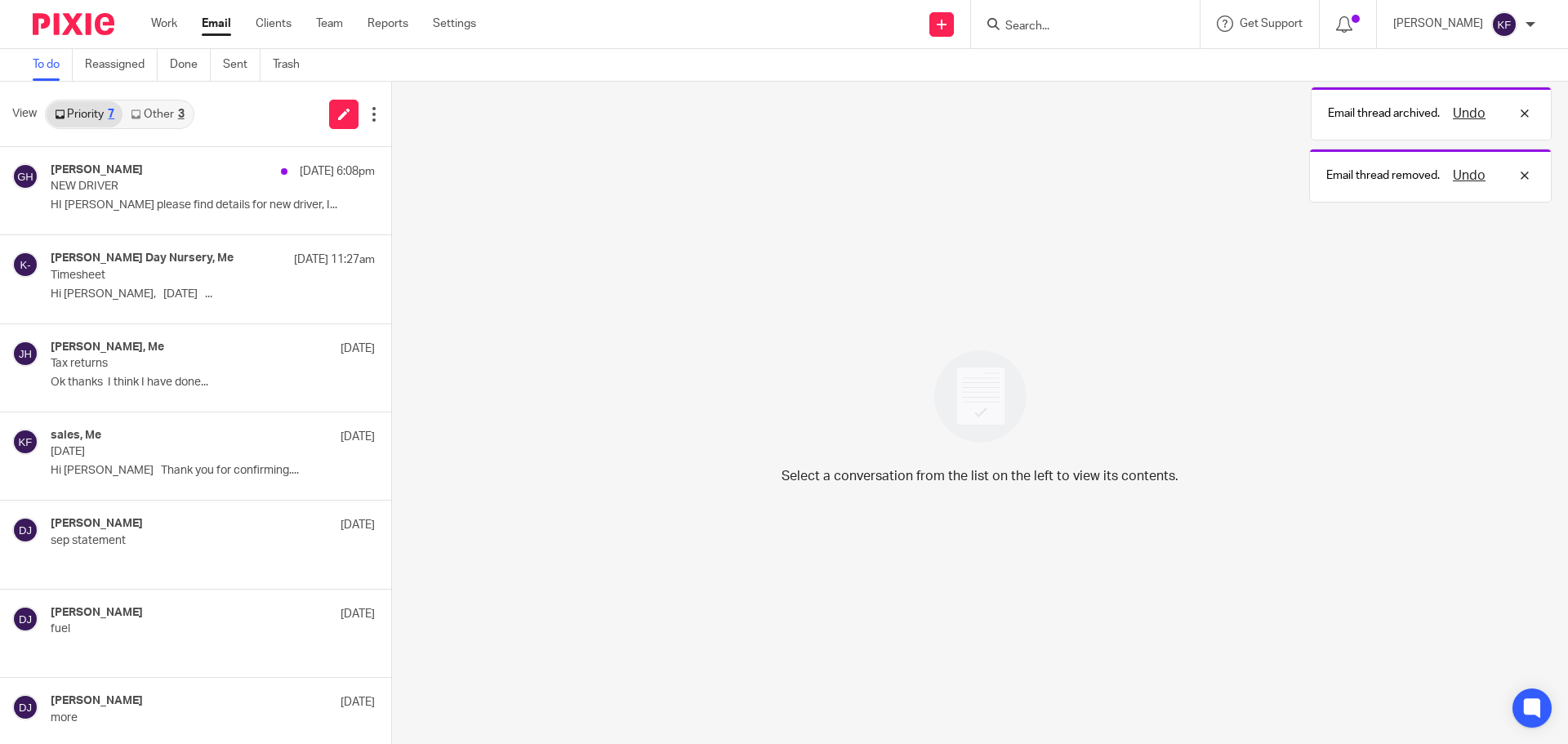
click at [169, 114] on link "Other 3" at bounding box center [157, 114] width 69 height 26
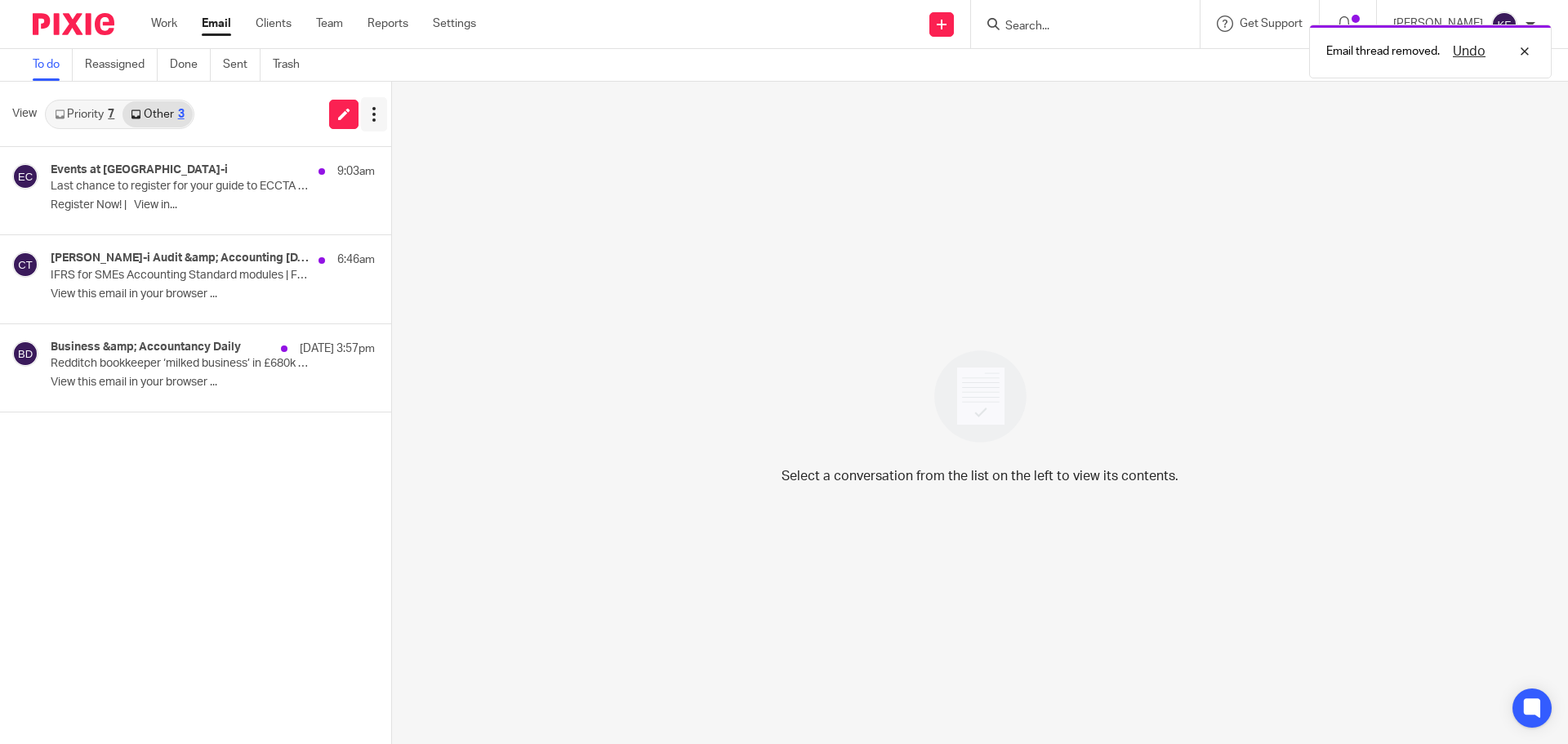
click at [376, 125] on button at bounding box center [374, 114] width 26 height 35
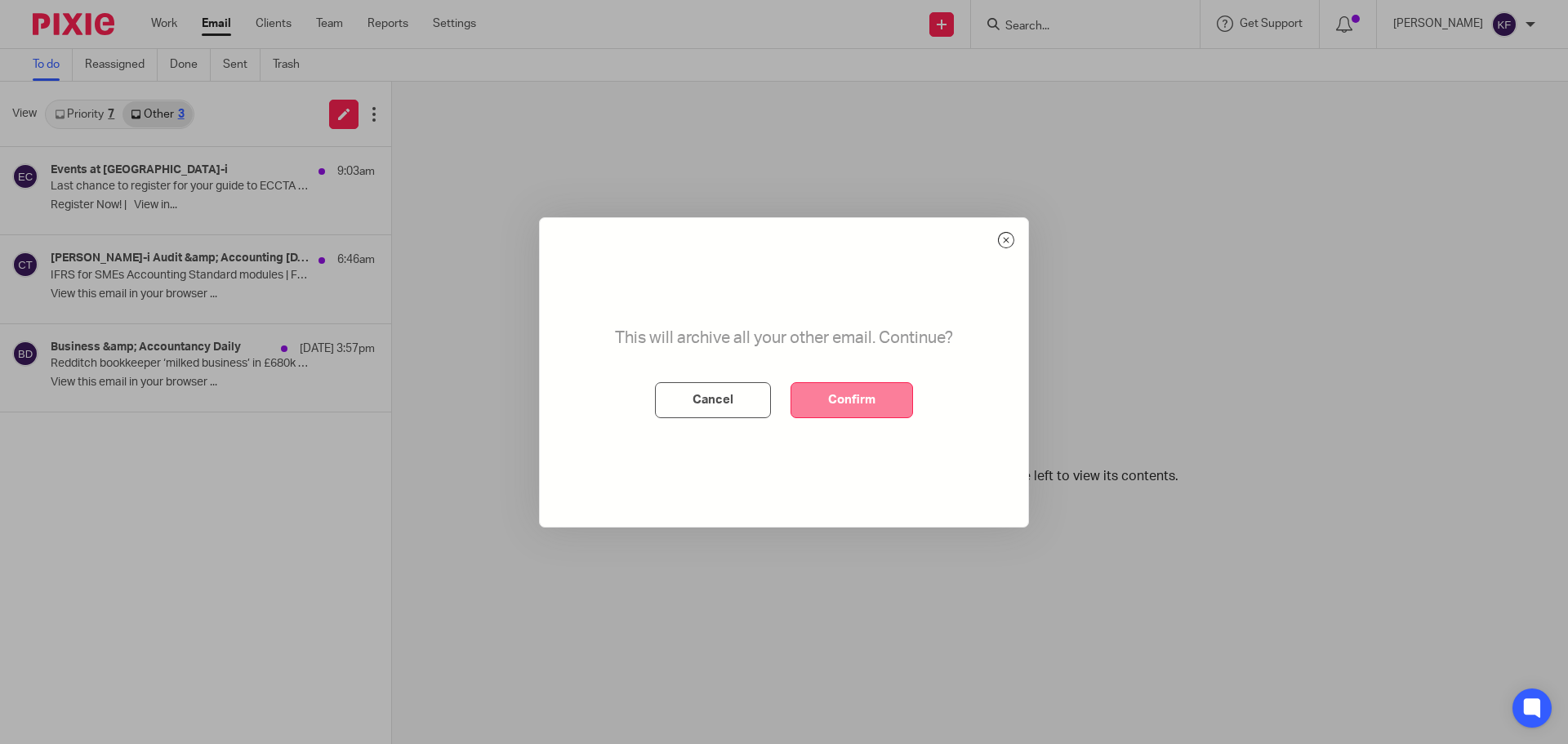
click at [843, 399] on button "Confirm" at bounding box center [851, 400] width 122 height 36
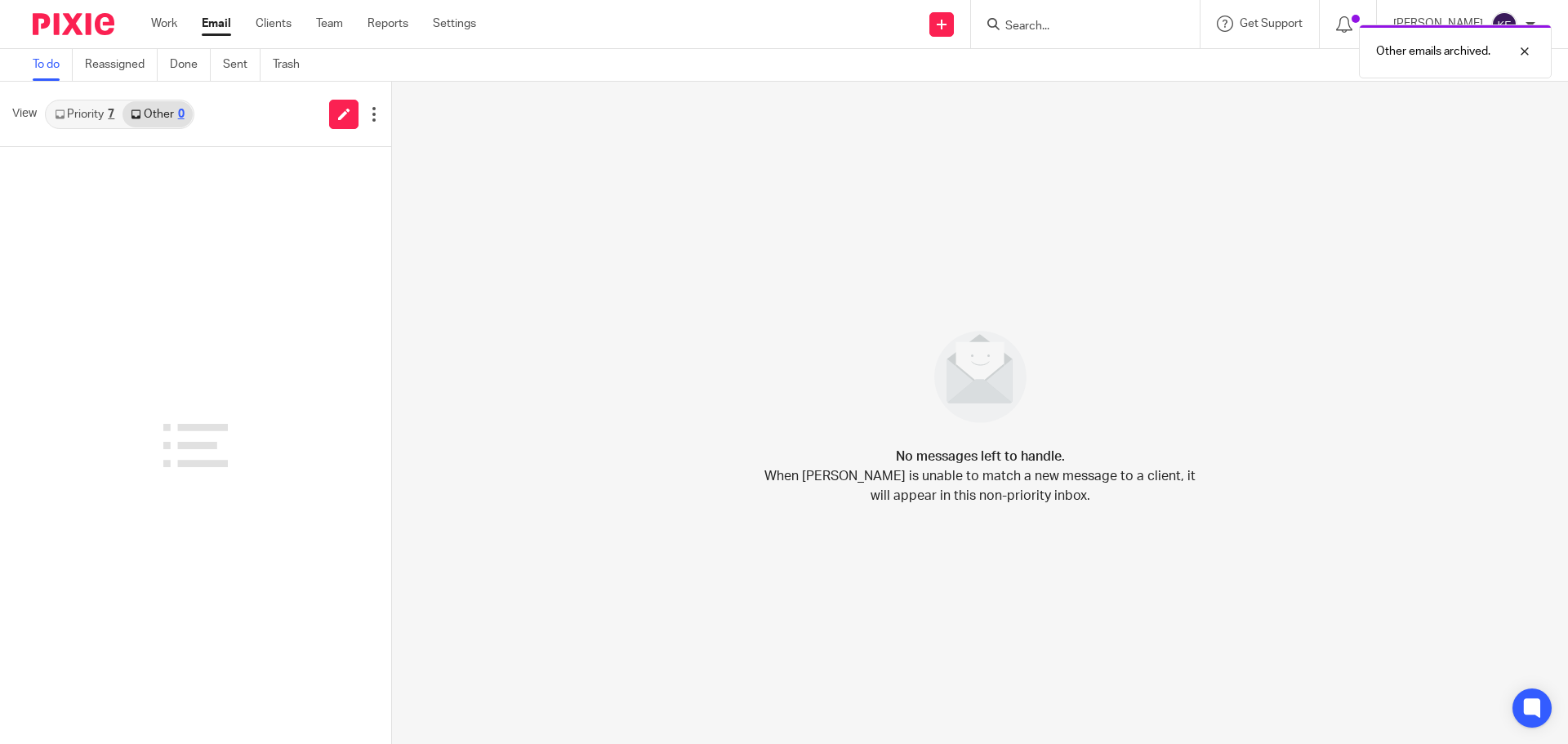
click at [71, 24] on img at bounding box center [73, 24] width 82 height 22
